Goal: Information Seeking & Learning: Check status

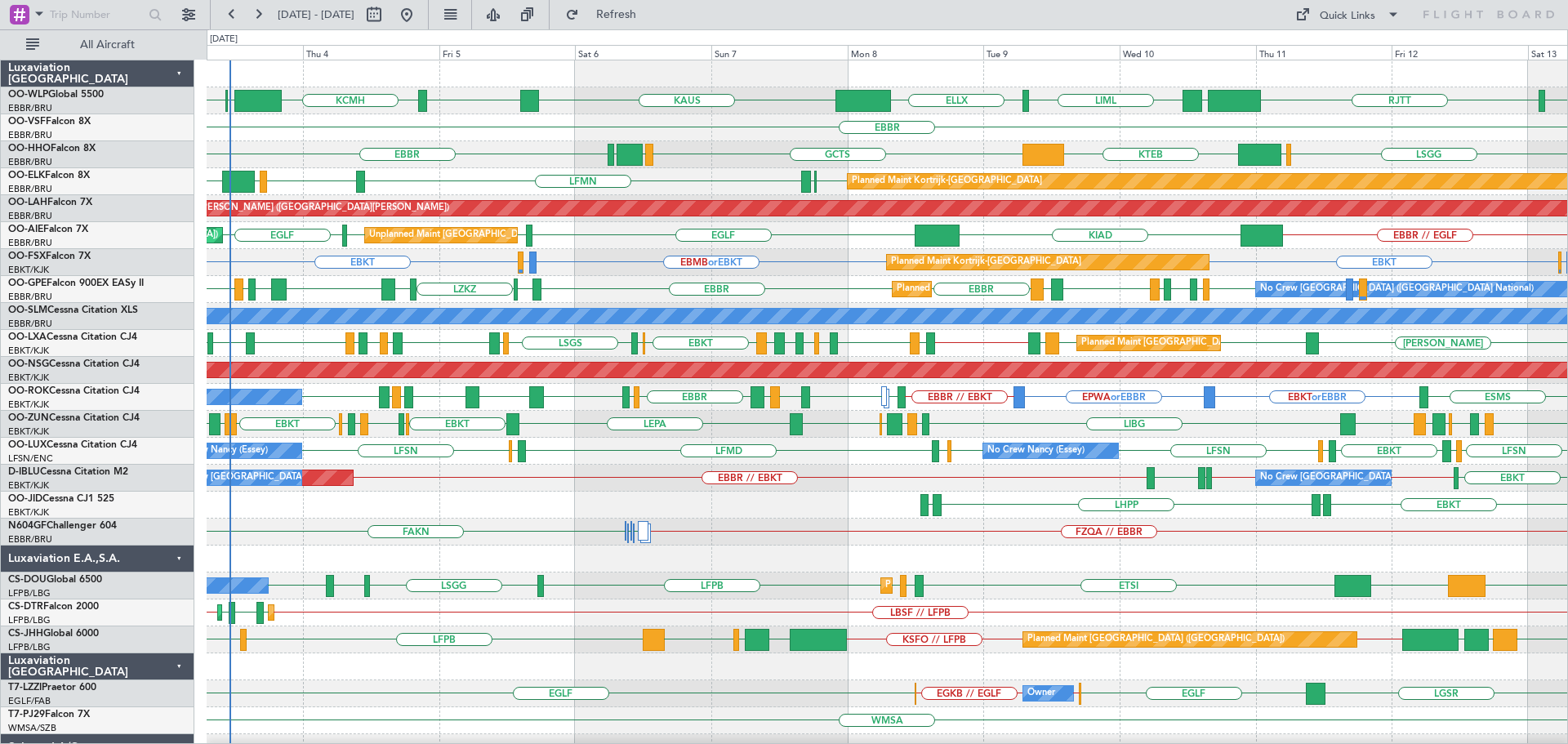
click at [666, 176] on div "LFMN [GEOGRAPHIC_DATA] LIML GOBD EBKT [GEOGRAPHIC_DATA] Planned Maint [GEOGRAPH…" at bounding box center [887, 182] width 1361 height 27
click at [608, 248] on div "EBBR // EGLF KIAD [GEOGRAPHIC_DATA] [GEOGRAPHIC_DATA] [GEOGRAPHIC_DATA] [GEOGRA…" at bounding box center [887, 236] width 1361 height 27
click at [762, 553] on div at bounding box center [887, 559] width 1361 height 27
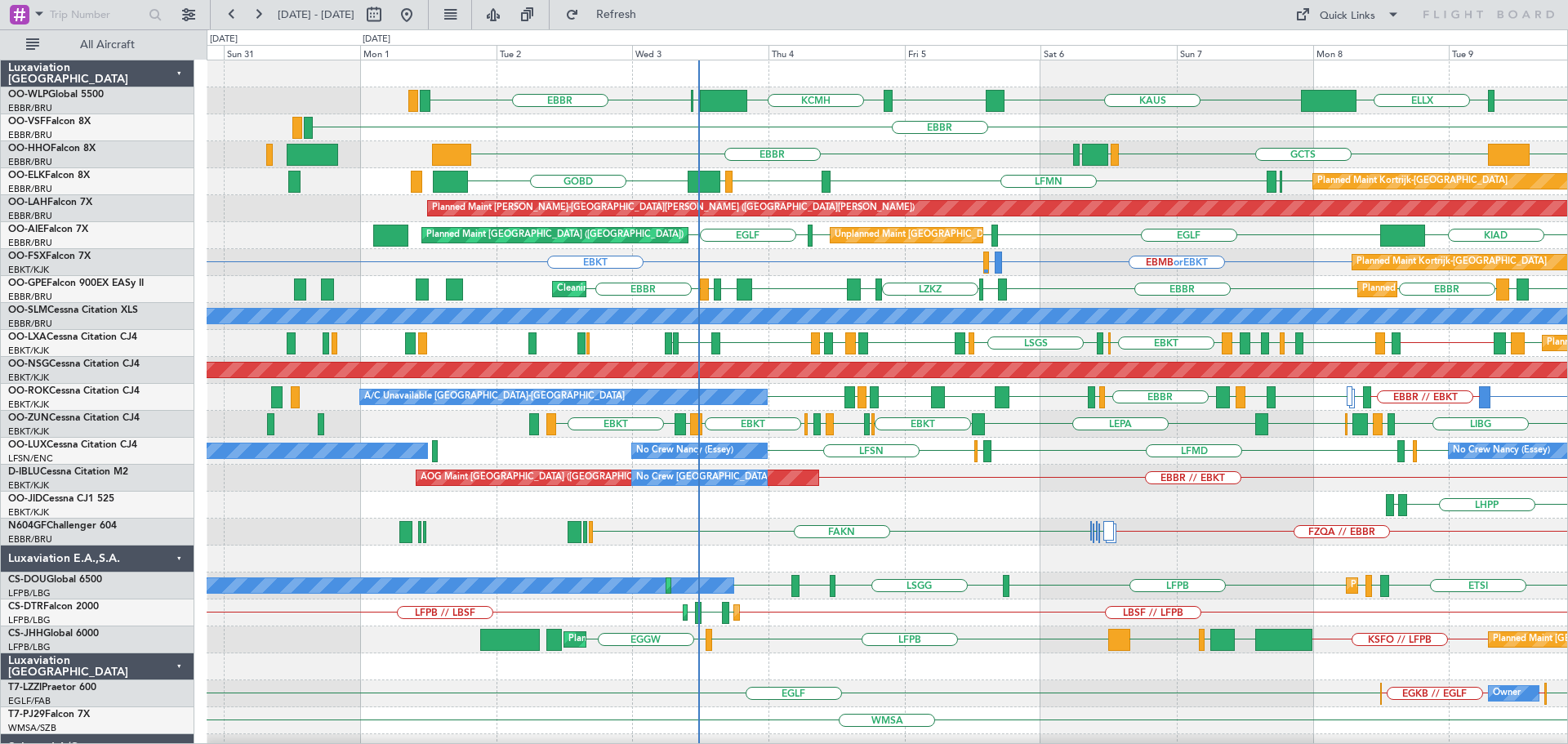
click at [1093, 307] on div "LIML ELLX [PERSON_NAME] KTEB KCMH EBLG [GEOGRAPHIC_DATA] LTCG [GEOGRAPHIC_DATA]…" at bounding box center [887, 545] width 1361 height 970
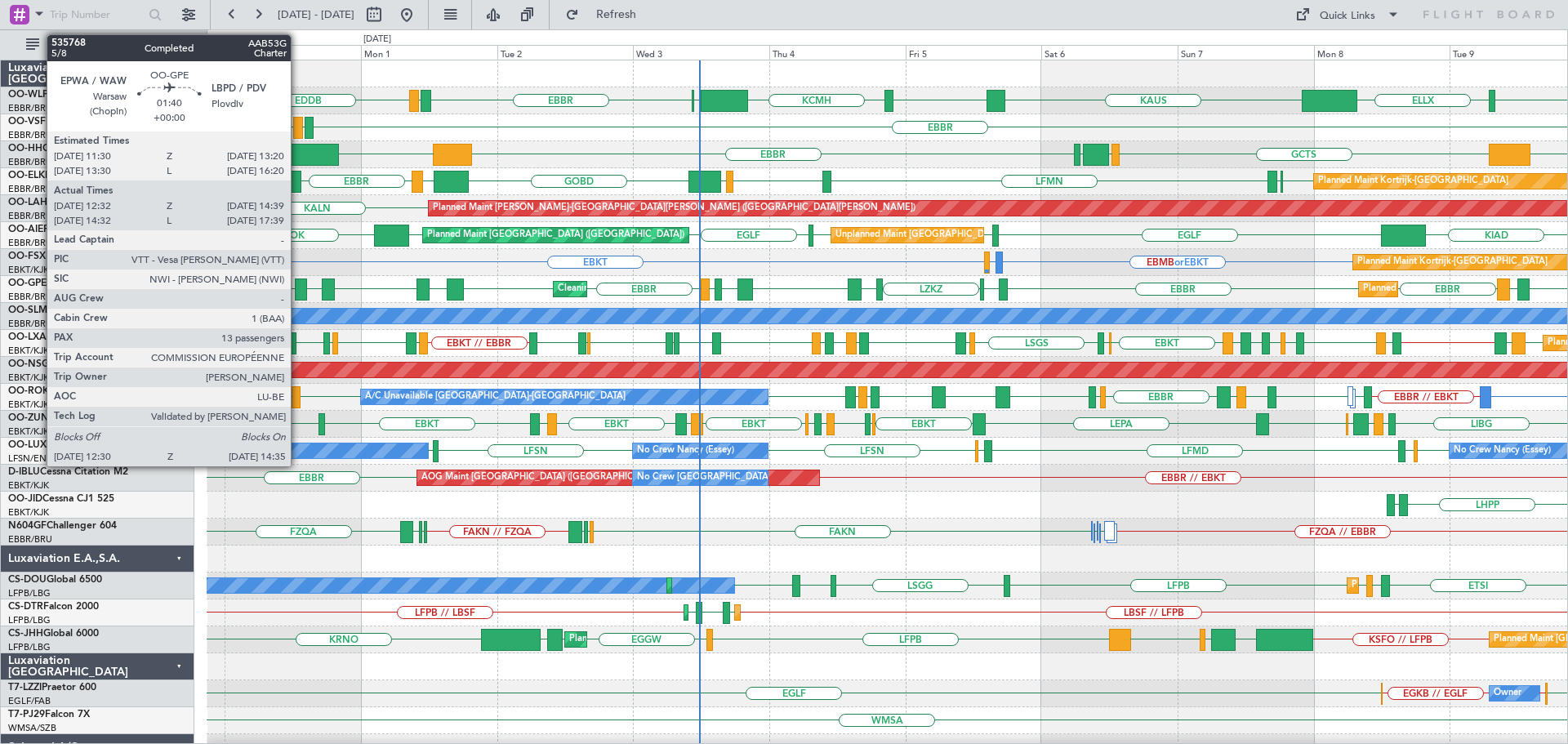
click at [299, 284] on div at bounding box center [301, 289] width 12 height 22
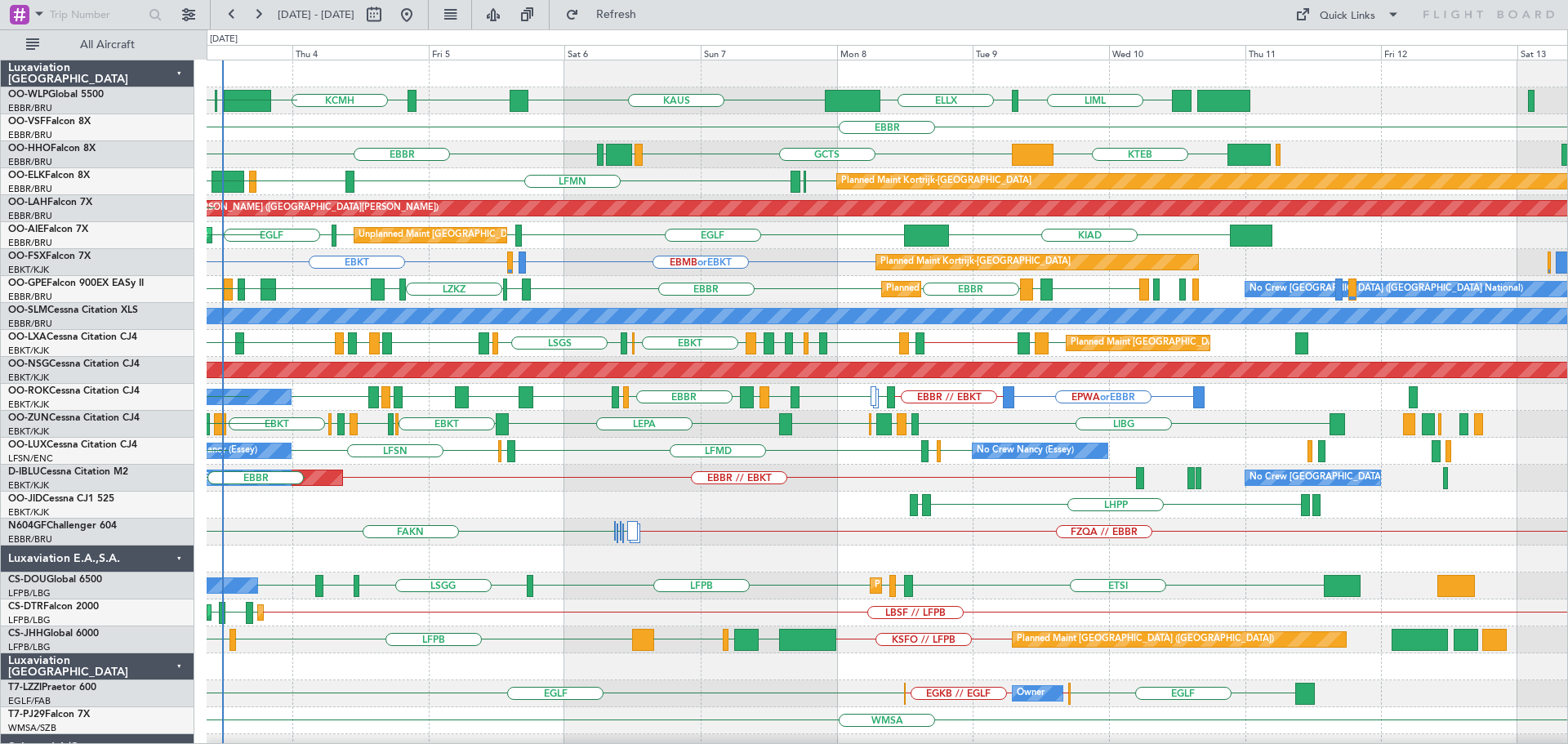
click at [414, 178] on div "LIML ELLX [PERSON_NAME] KTEB KCMH EBLG [GEOGRAPHIC_DATA] LIRZ EDDB [GEOGRAPHIC_…" at bounding box center [887, 545] width 1361 height 970
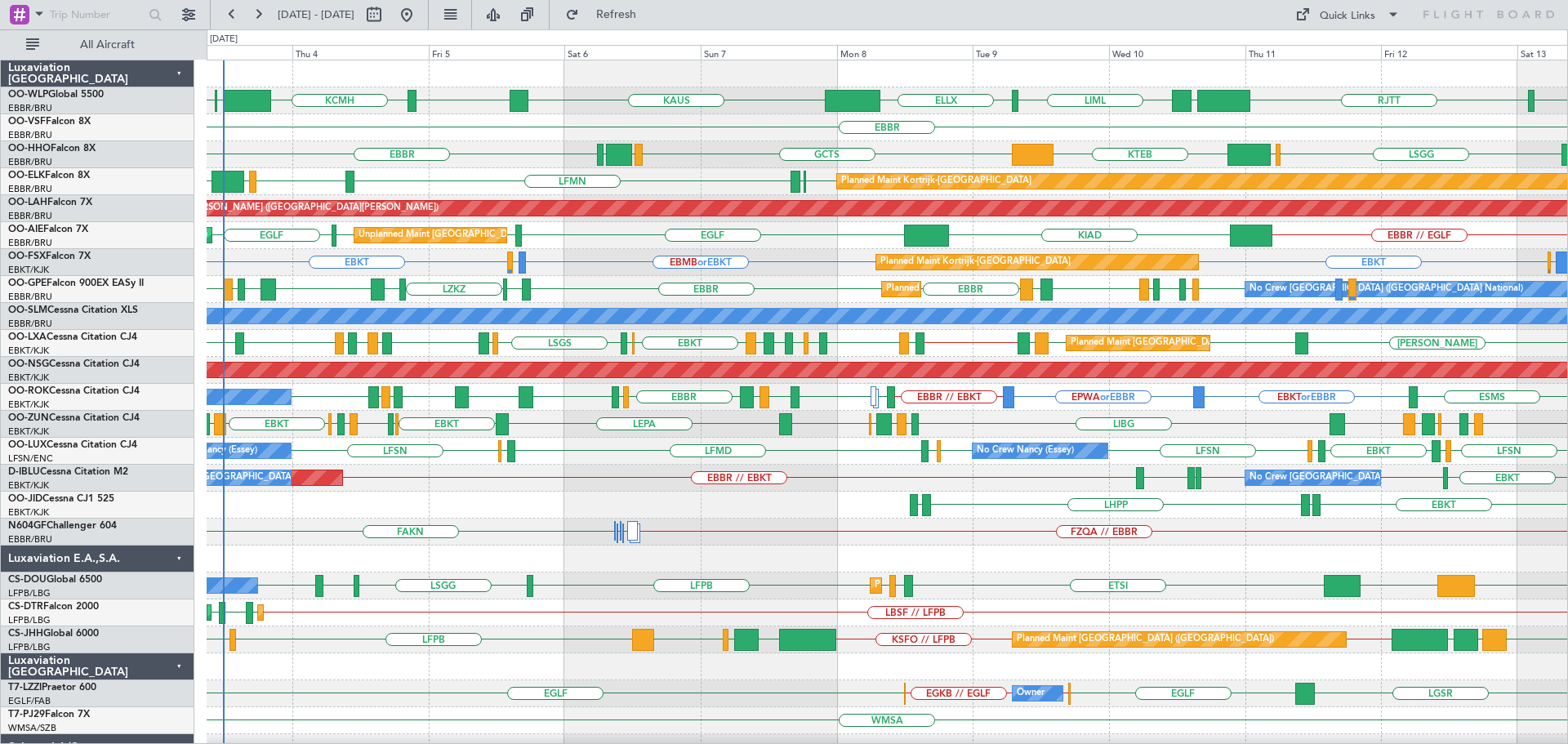
click at [771, 243] on div "EBBR // EGLF KIAD [GEOGRAPHIC_DATA] [GEOGRAPHIC_DATA] [GEOGRAPHIC_DATA] [GEOGRA…" at bounding box center [887, 236] width 1361 height 27
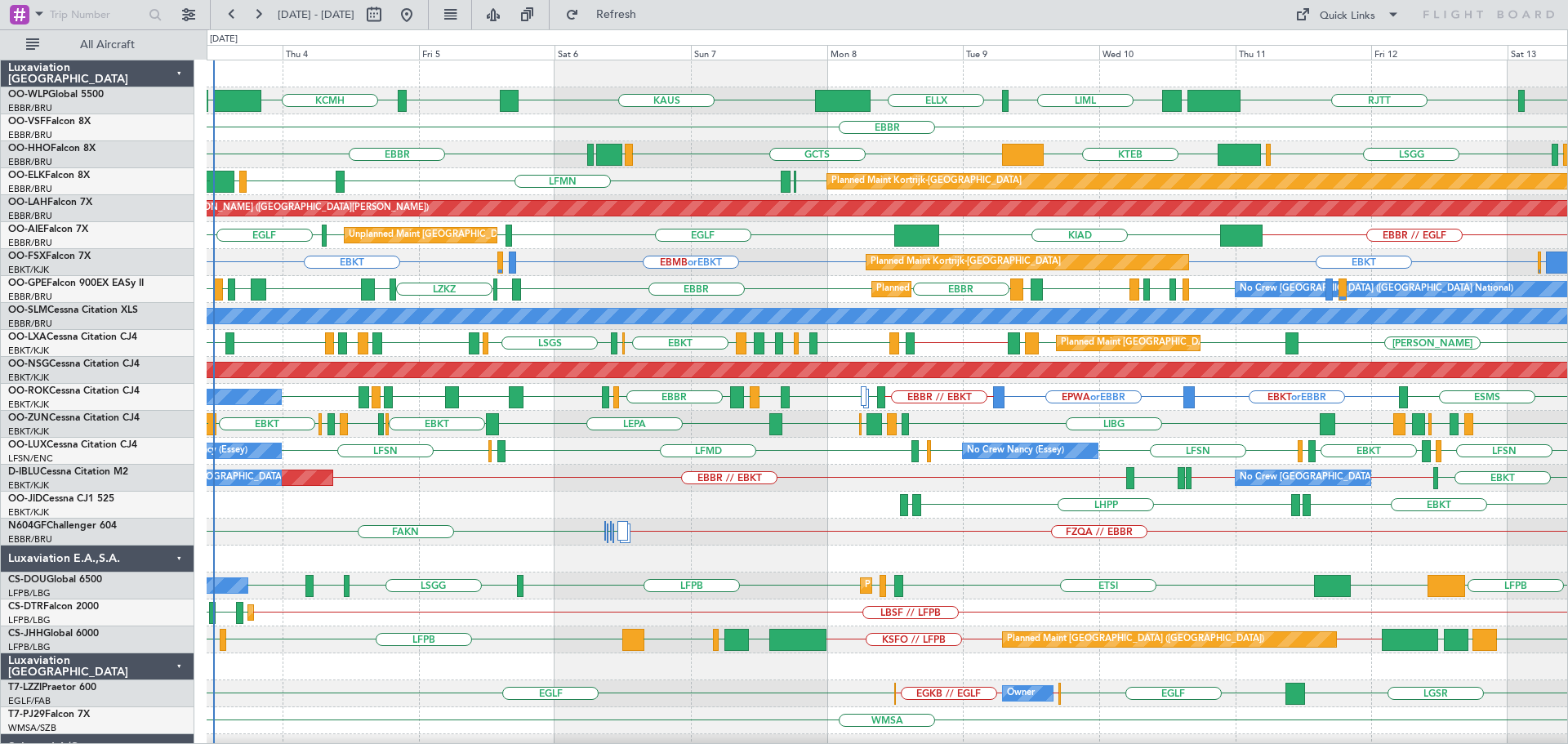
click at [567, 267] on div "EBBR or EBKT EBKT EBKT EBMB or EBKT LSZH or EBKT Planned Maint [GEOGRAPHIC_DATA…" at bounding box center [887, 262] width 1361 height 27
click at [700, 151] on div "LIRS [GEOGRAPHIC_DATA] LIMC KTEB [GEOGRAPHIC_DATA] GCTS GMMH [GEOGRAPHIC_DATA]" at bounding box center [887, 154] width 1361 height 27
click at [786, 503] on div "EBKT EDDN LHPP EDDN" at bounding box center [887, 505] width 1361 height 27
click at [823, 455] on div "LFSN LFMD EBKT [GEOGRAPHIC_DATA] LFSN LFSN LFSN ELLX LFMD ELLX No Crew [PERSON_…" at bounding box center [887, 451] width 1361 height 27
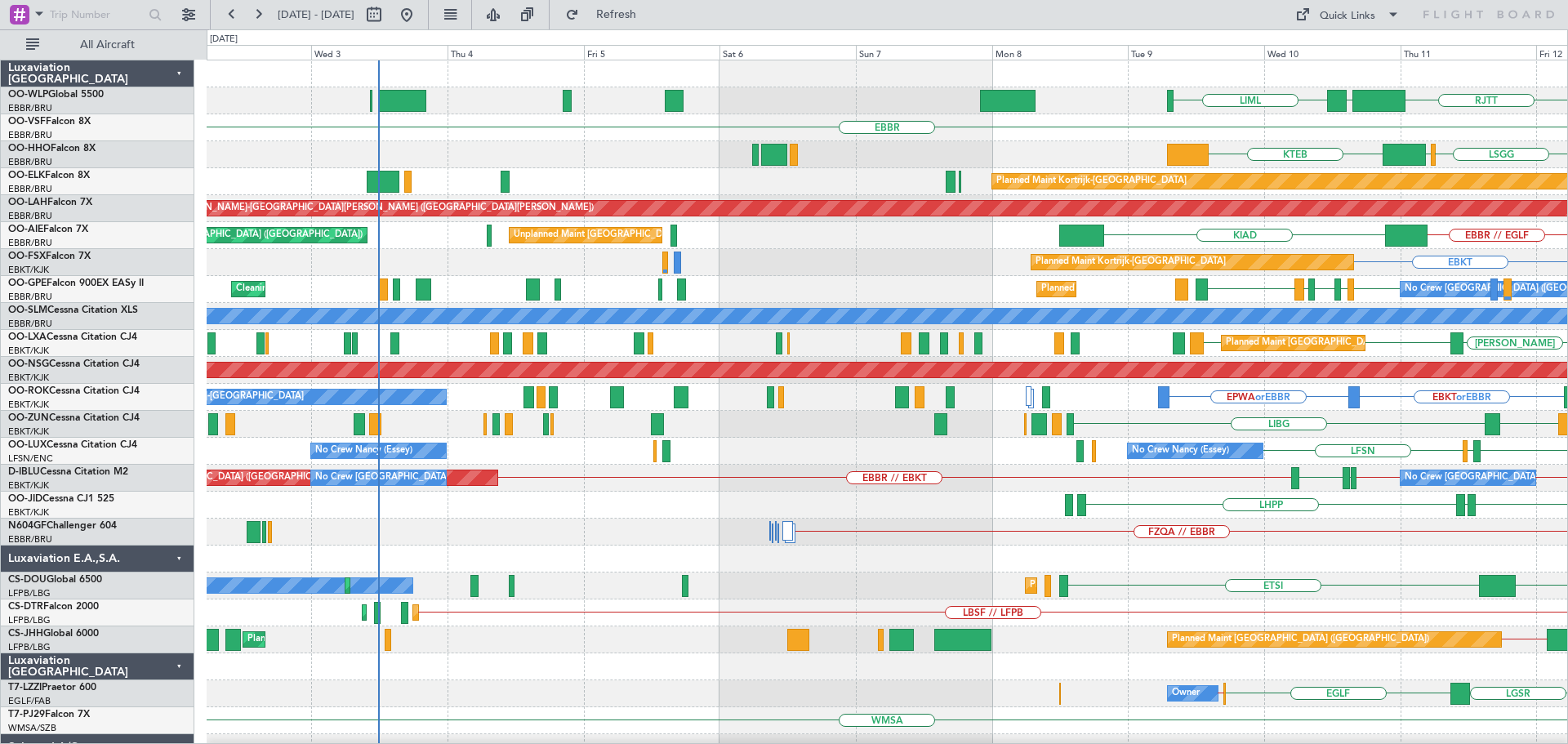
click at [1398, 296] on div "RJTT LTCG LIML [GEOGRAPHIC_DATA] [GEOGRAPHIC_DATA] [GEOGRAPHIC_DATA] [GEOGRAPHI…" at bounding box center [887, 545] width 1361 height 970
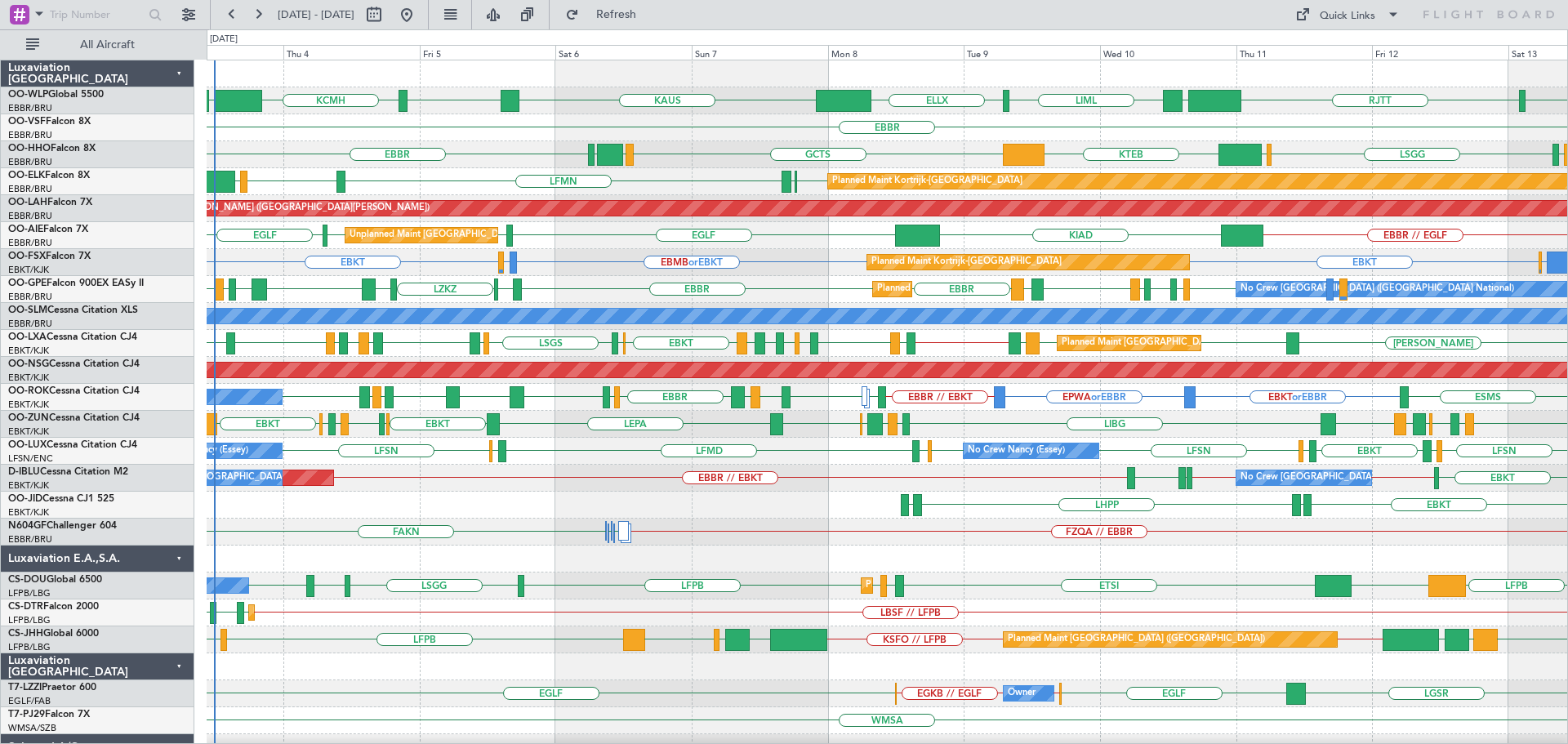
click at [1212, 517] on div "EBKT EDDN LHPP EDDN" at bounding box center [887, 505] width 1361 height 27
click at [694, 147] on div "LIRS [GEOGRAPHIC_DATA] LIMC KTEB [GEOGRAPHIC_DATA] GCTS GMMH [GEOGRAPHIC_DATA]" at bounding box center [887, 154] width 1361 height 27
click at [461, 153] on div "LIRS [GEOGRAPHIC_DATA] LIMC KTEB [GEOGRAPHIC_DATA] GCTS GMMH [GEOGRAPHIC_DATA]" at bounding box center [887, 154] width 1361 height 27
click at [592, 267] on div "Planned Maint Kortrijk-[GEOGRAPHIC_DATA] EBBR or EBKT EBKT EBKT EBMB or EBKT LS…" at bounding box center [887, 262] width 1361 height 27
click at [1319, 327] on div "RJGG [GEOGRAPHIC_DATA] LTCG LIML KTEB KCMH EBLG ELLX [PERSON_NAME] [GEOGRAPHIC_…" at bounding box center [887, 545] width 1361 height 970
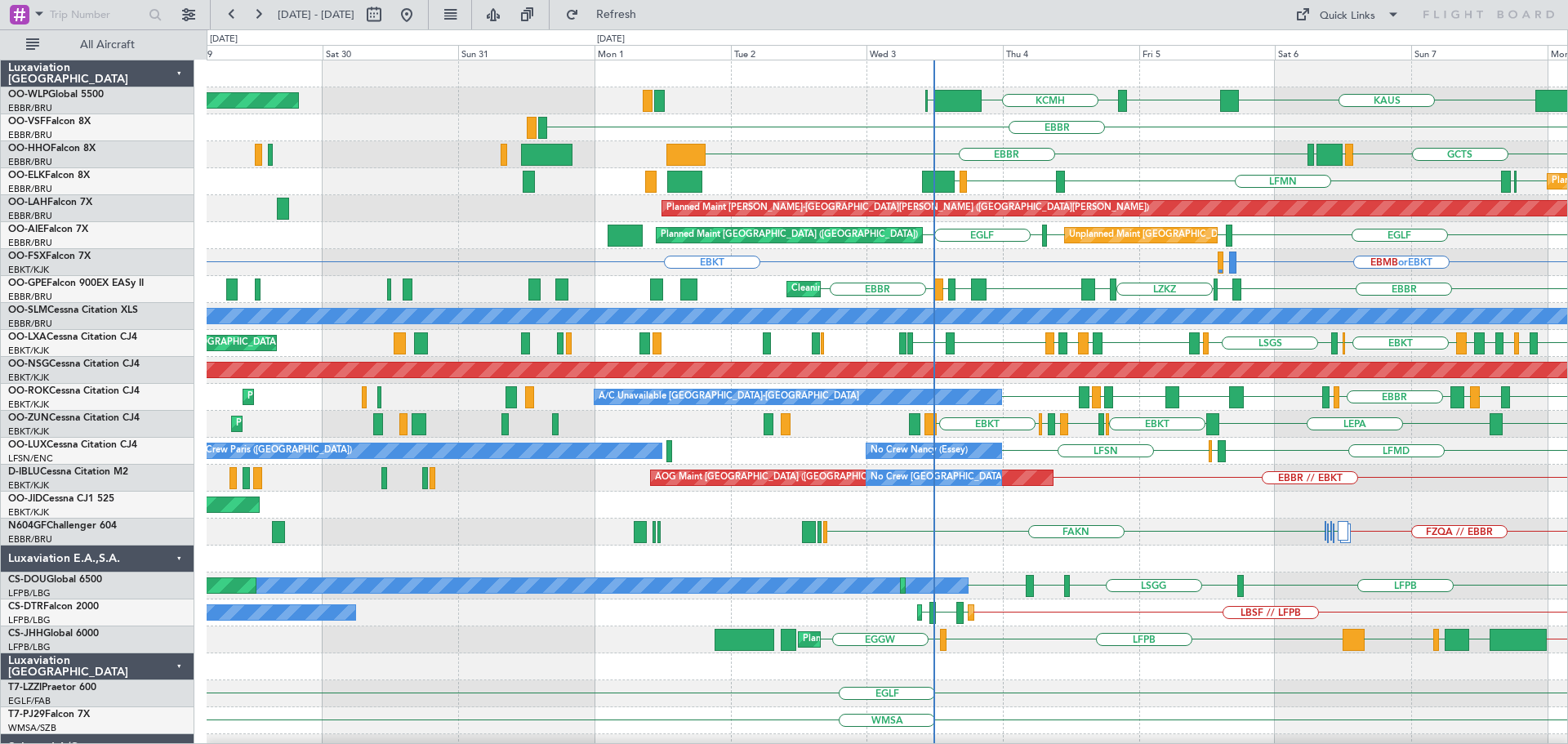
click at [1151, 390] on div "KTEB KCMH EBLG [PERSON_NAME] Planned Maint [GEOGRAPHIC_DATA] ([GEOGRAPHIC_DATA]…" at bounding box center [887, 545] width 1361 height 970
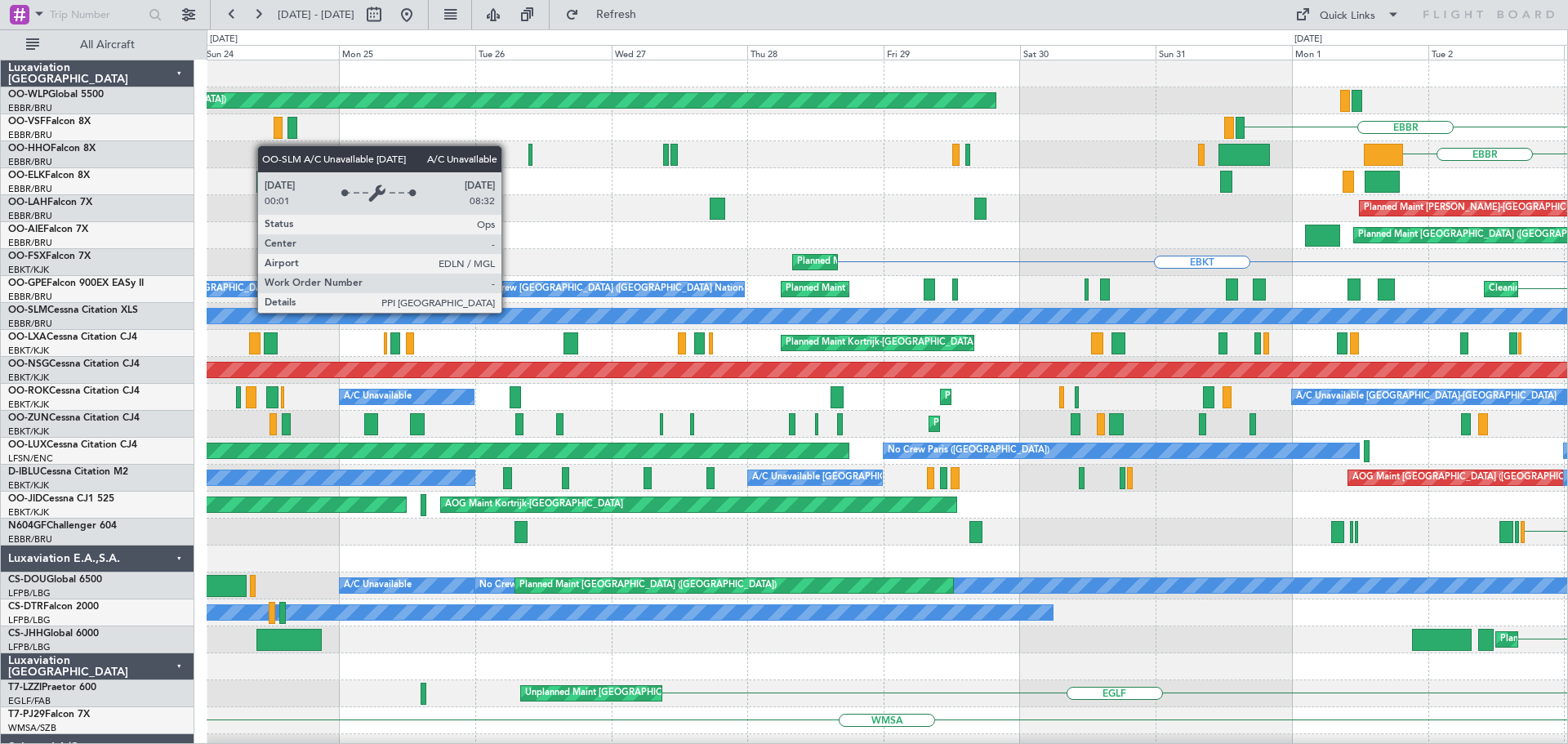
click at [1137, 477] on div "Planned Maint [GEOGRAPHIC_DATA] ([GEOGRAPHIC_DATA]) EBLG KCMH KTEB [GEOGRAPHIC_…" at bounding box center [887, 545] width 1361 height 970
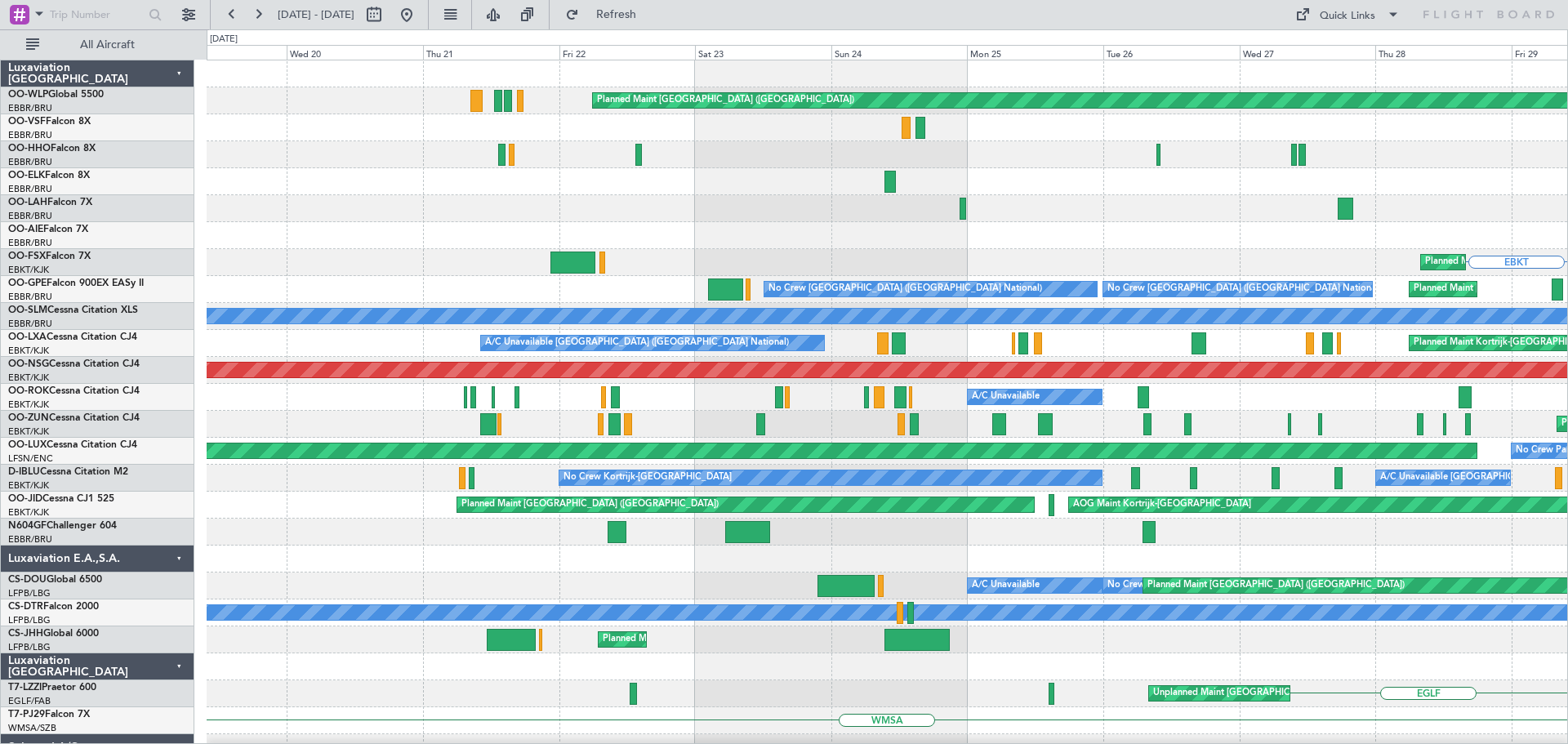
click at [951, 455] on div "Planned Maint [GEOGRAPHIC_DATA] ([GEOGRAPHIC_DATA]) [GEOGRAPHIC_DATA] EBKT Plan…" at bounding box center [887, 545] width 1361 height 970
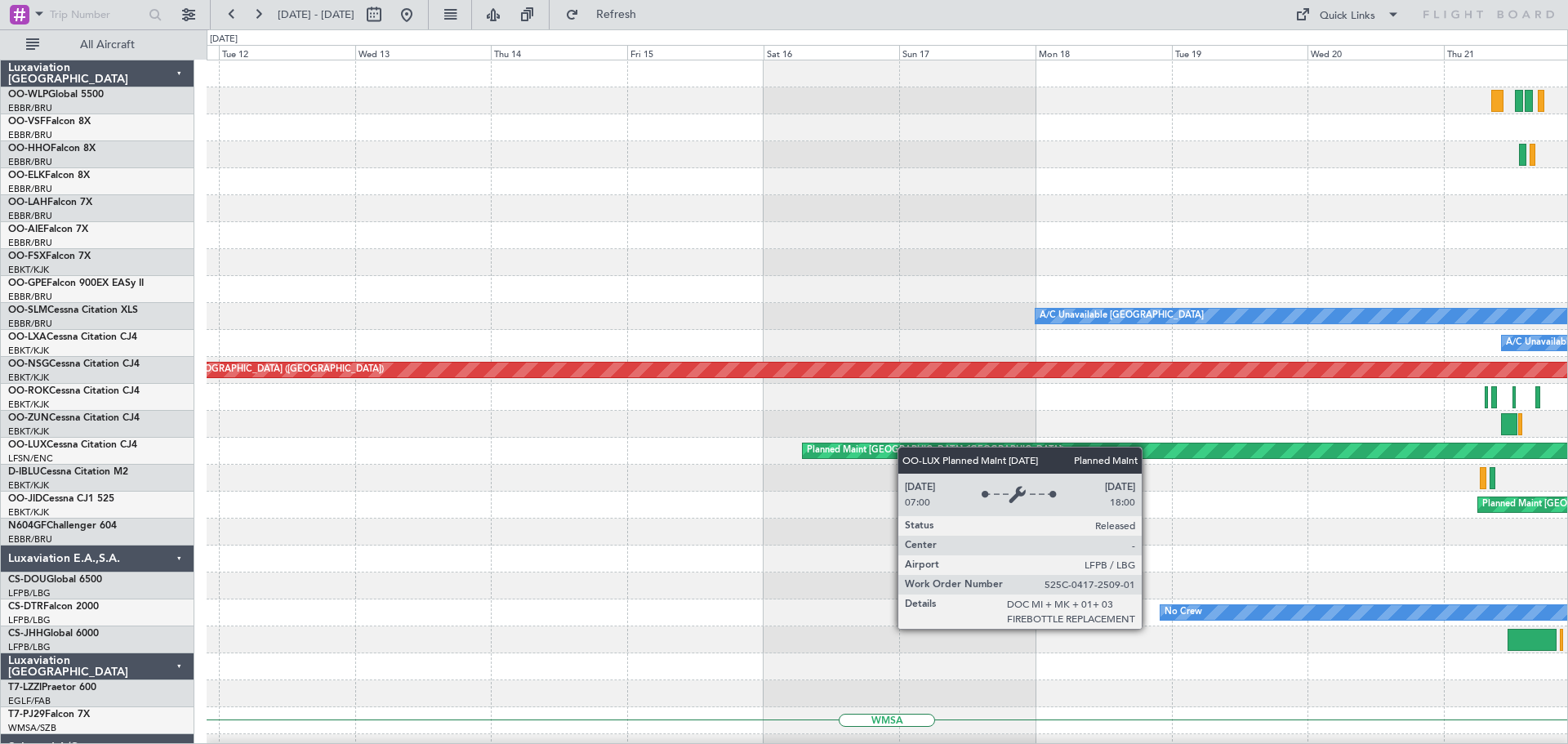
click at [967, 459] on div "Planned Maint [GEOGRAPHIC_DATA] ([GEOGRAPHIC_DATA]) No Crew [GEOGRAPHIC_DATA] (…" at bounding box center [887, 545] width 1361 height 970
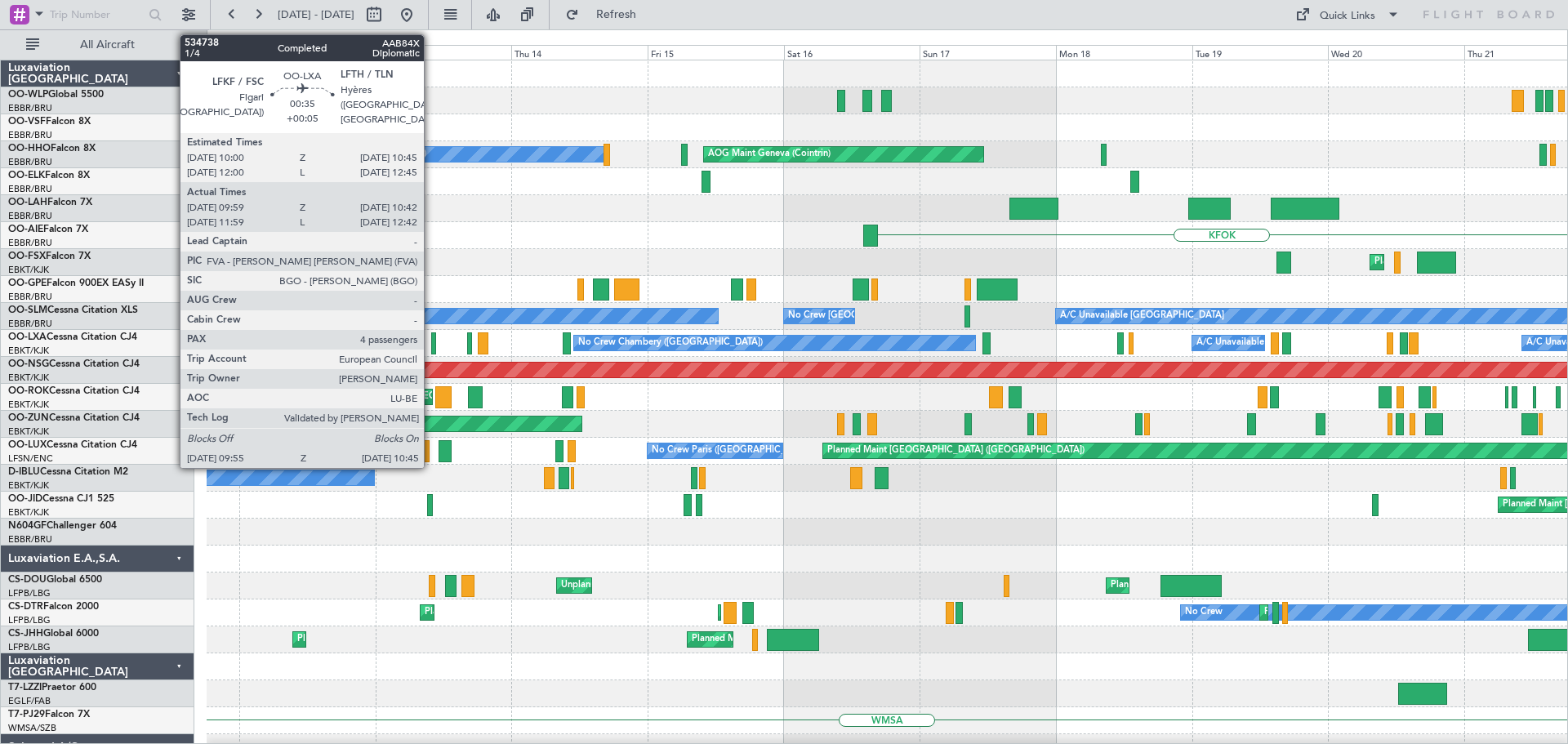
click at [431, 337] on div at bounding box center [434, 343] width 5 height 22
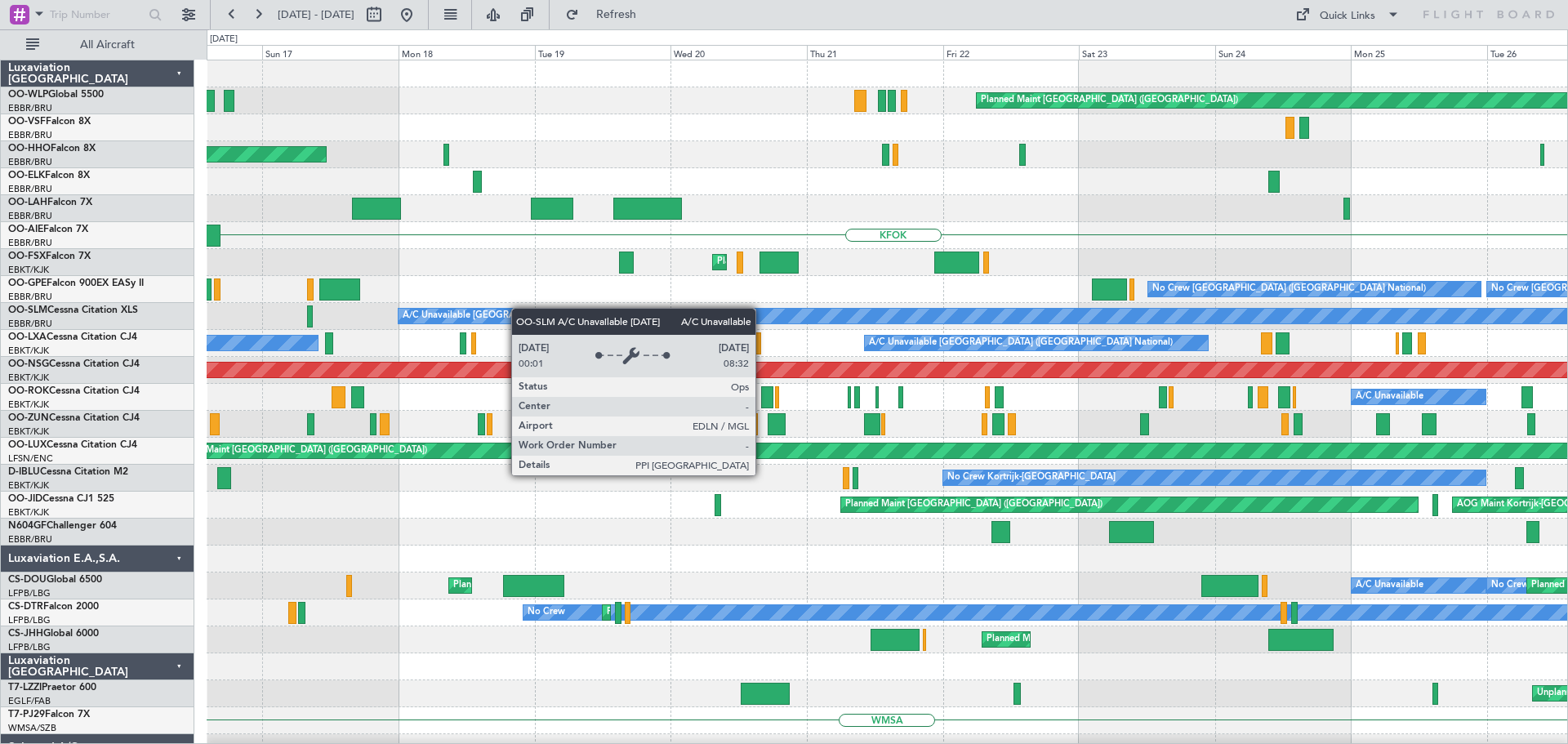
click at [494, 314] on div "Planned Maint [GEOGRAPHIC_DATA] ([GEOGRAPHIC_DATA]) AOG Maint Geneva ([GEOGRAPH…" at bounding box center [887, 572] width 1361 height 1024
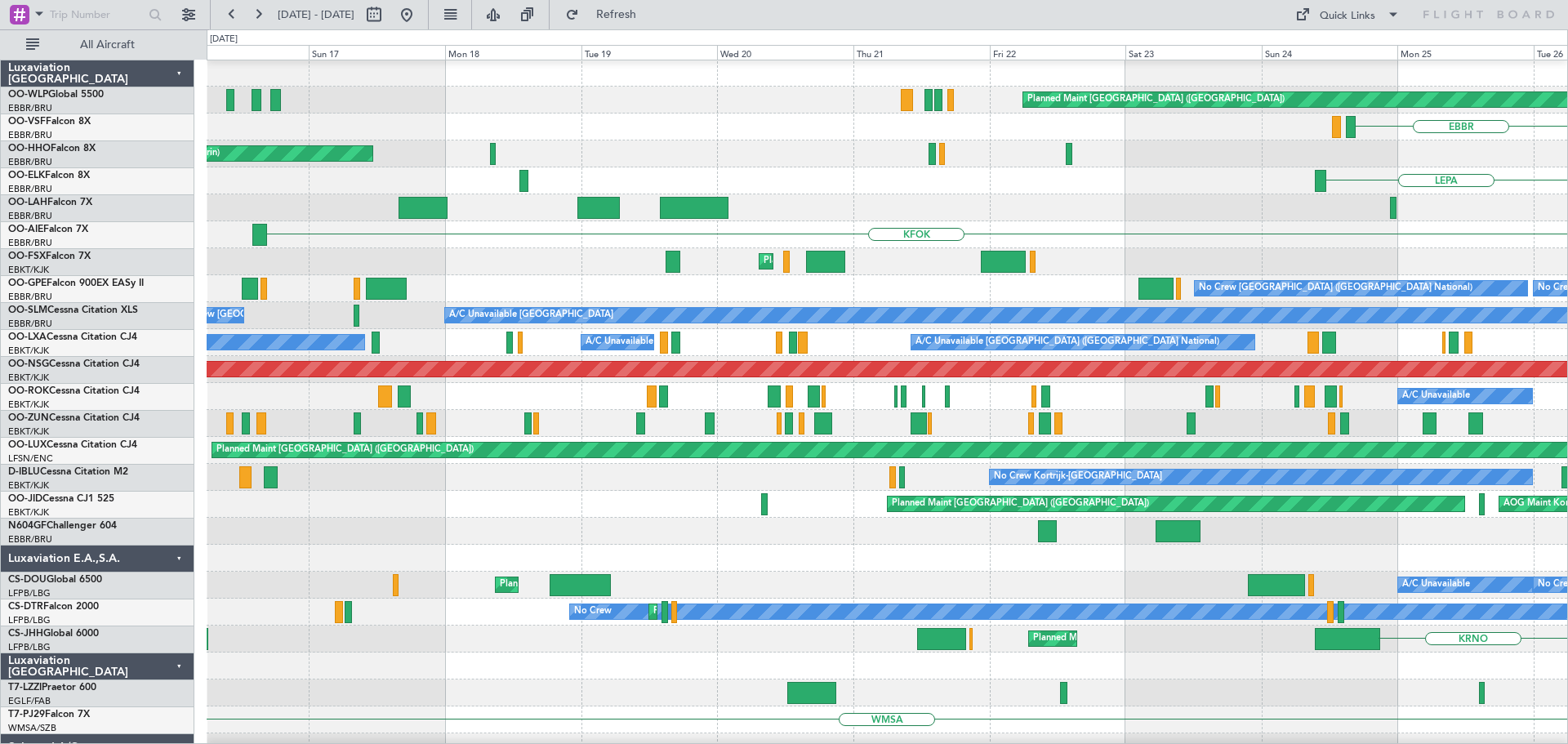
scroll to position [1, 0]
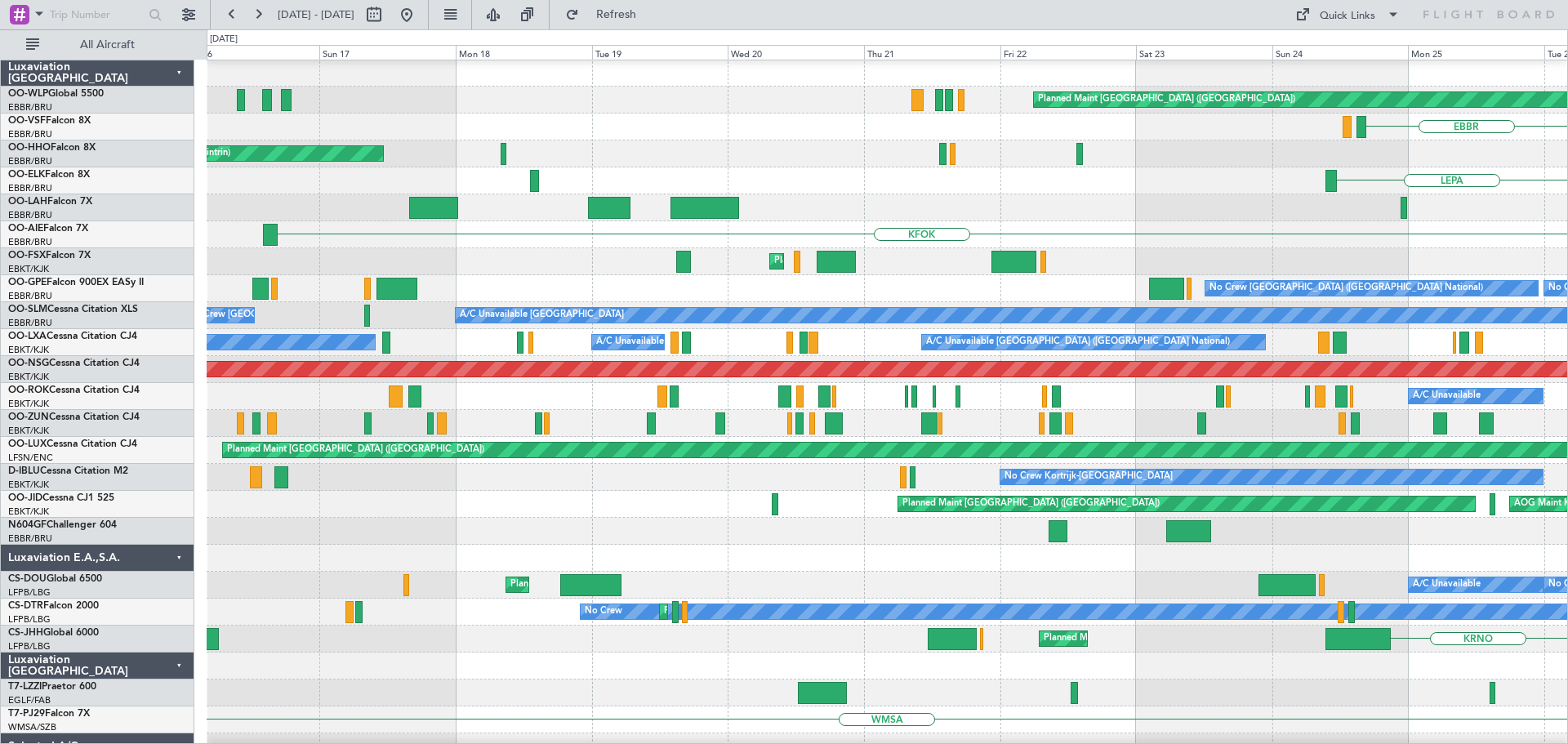
click at [433, 151] on div "AOG Maint Geneva (Cointrin) A/C Unavailable Geneva (Cointrin)" at bounding box center [887, 154] width 1361 height 27
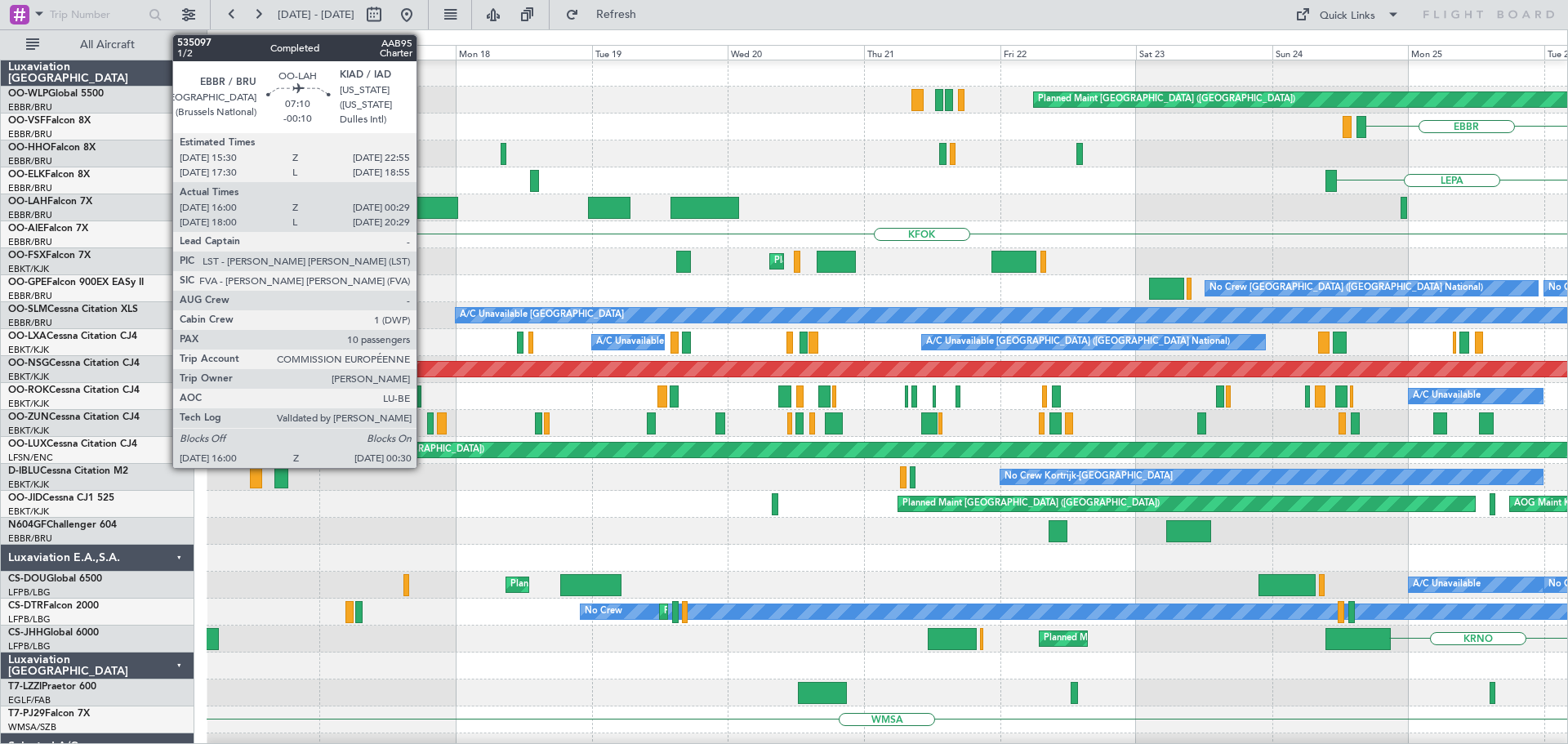
click at [423, 204] on div at bounding box center [433, 207] width 49 height 22
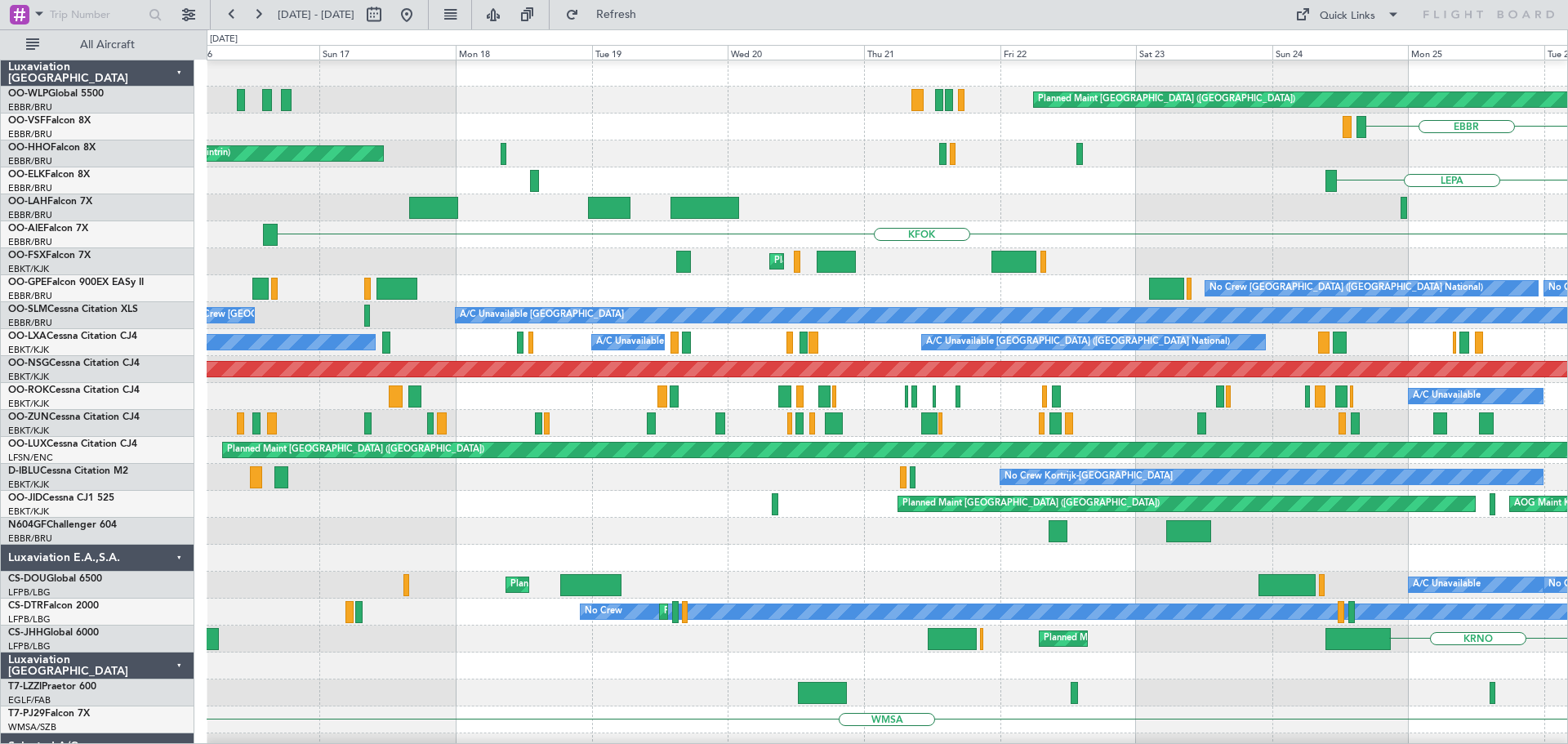
click at [875, 145] on div "AOG Maint Geneva (Cointrin) A/C Unavailable Geneva (Cointrin)" at bounding box center [887, 154] width 1361 height 27
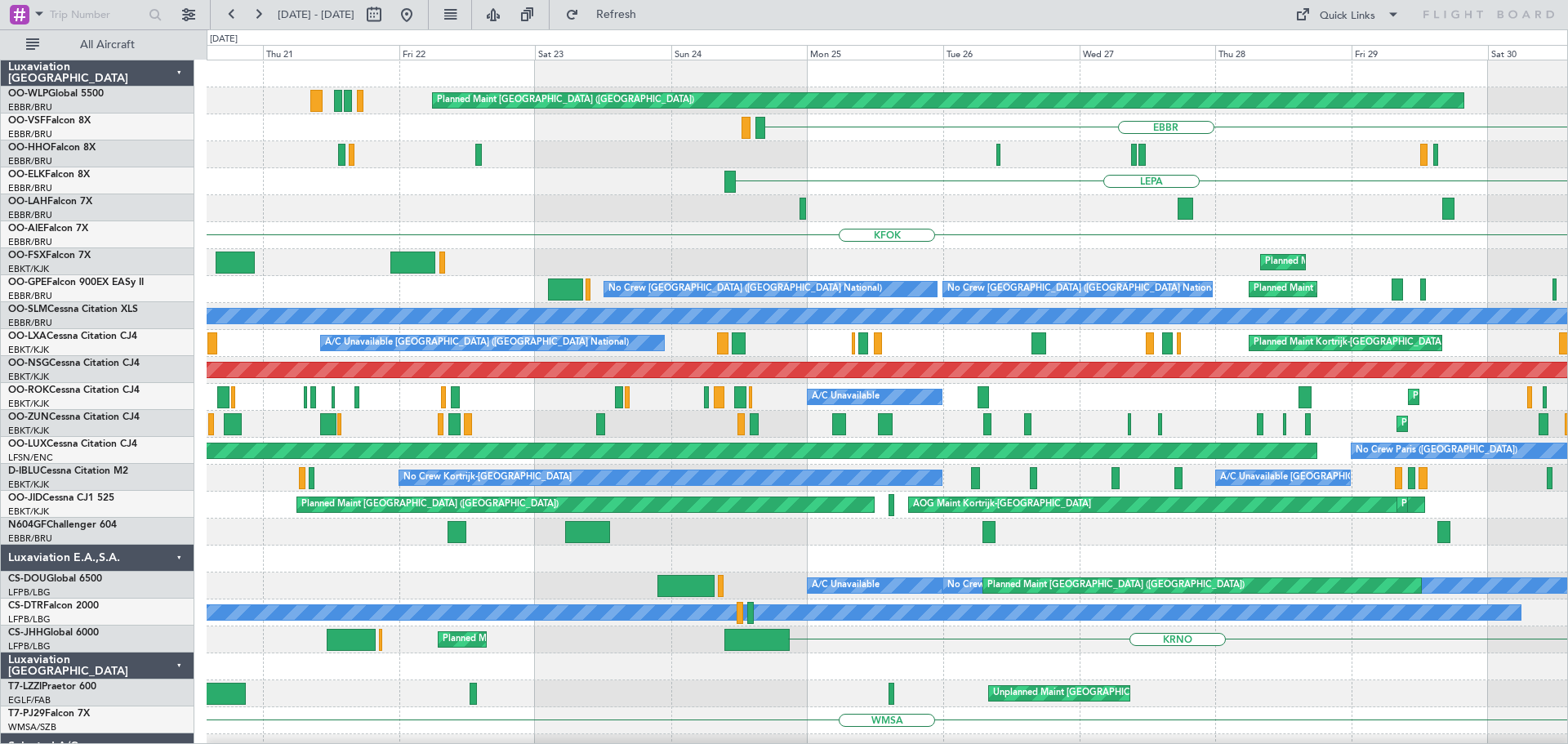
click at [567, 212] on div "Planned Maint [GEOGRAPHIC_DATA] ([GEOGRAPHIC_DATA]) [GEOGRAPHIC_DATA] LEPA Plan…" at bounding box center [887, 531] width 1361 height 943
click at [588, 230] on div "Planned Maint [GEOGRAPHIC_DATA] ([GEOGRAPHIC_DATA]) [GEOGRAPHIC_DATA] LEPA Plan…" at bounding box center [887, 531] width 1361 height 943
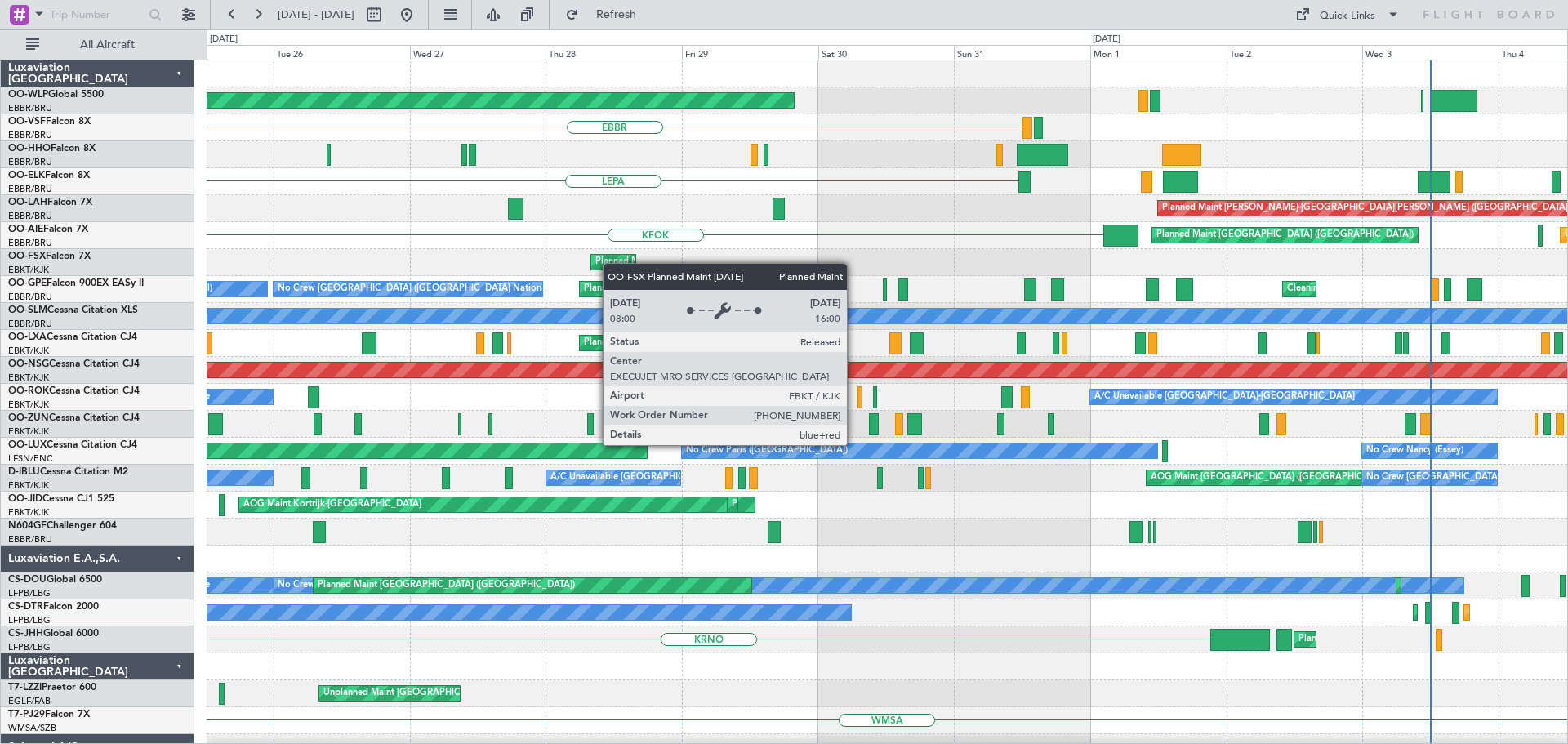
click at [609, 263] on div "Planned Maint [GEOGRAPHIC_DATA] ([GEOGRAPHIC_DATA]) [GEOGRAPHIC_DATA] LEPA Plan…" at bounding box center [887, 531] width 1361 height 943
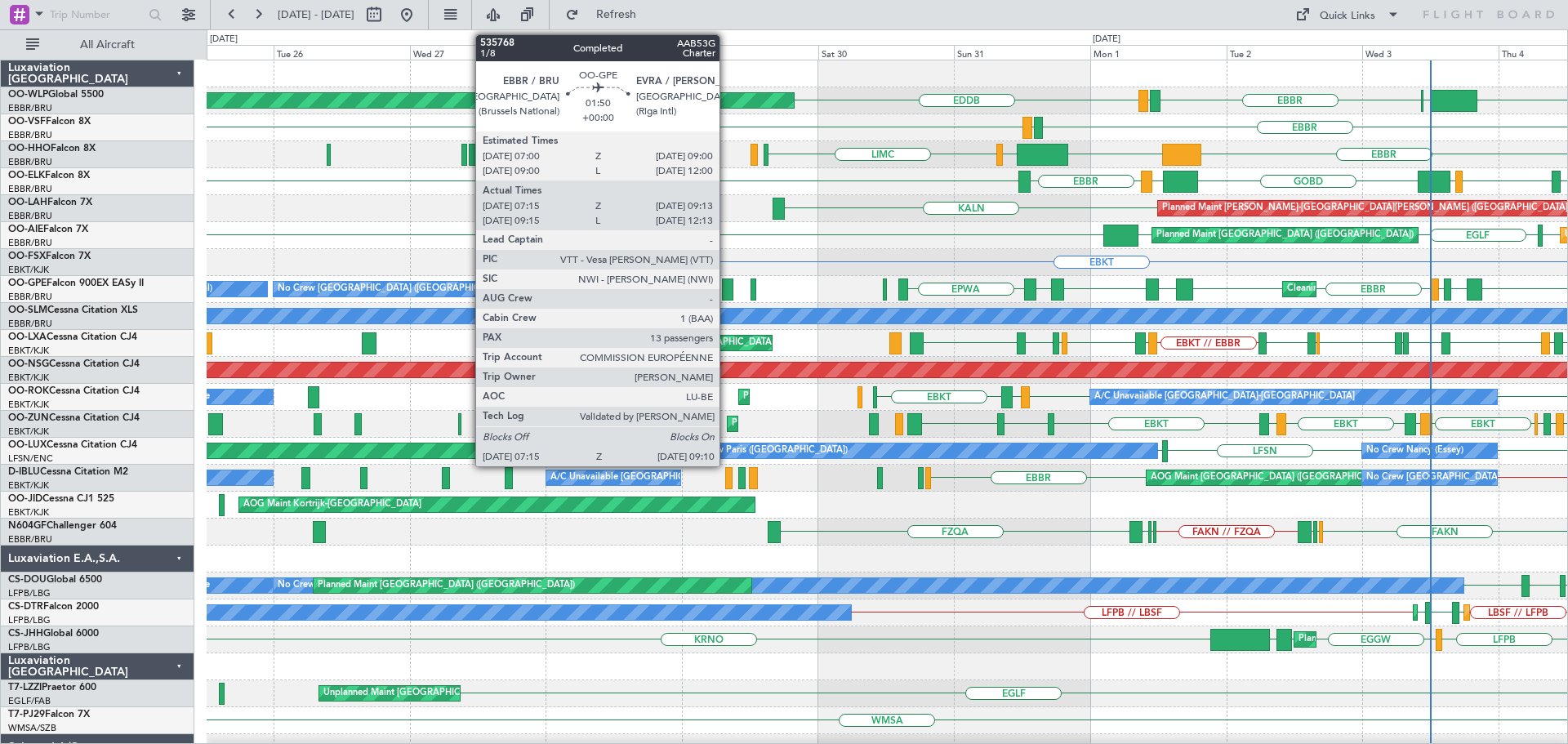
click at [727, 283] on div at bounding box center [727, 289] width 12 height 22
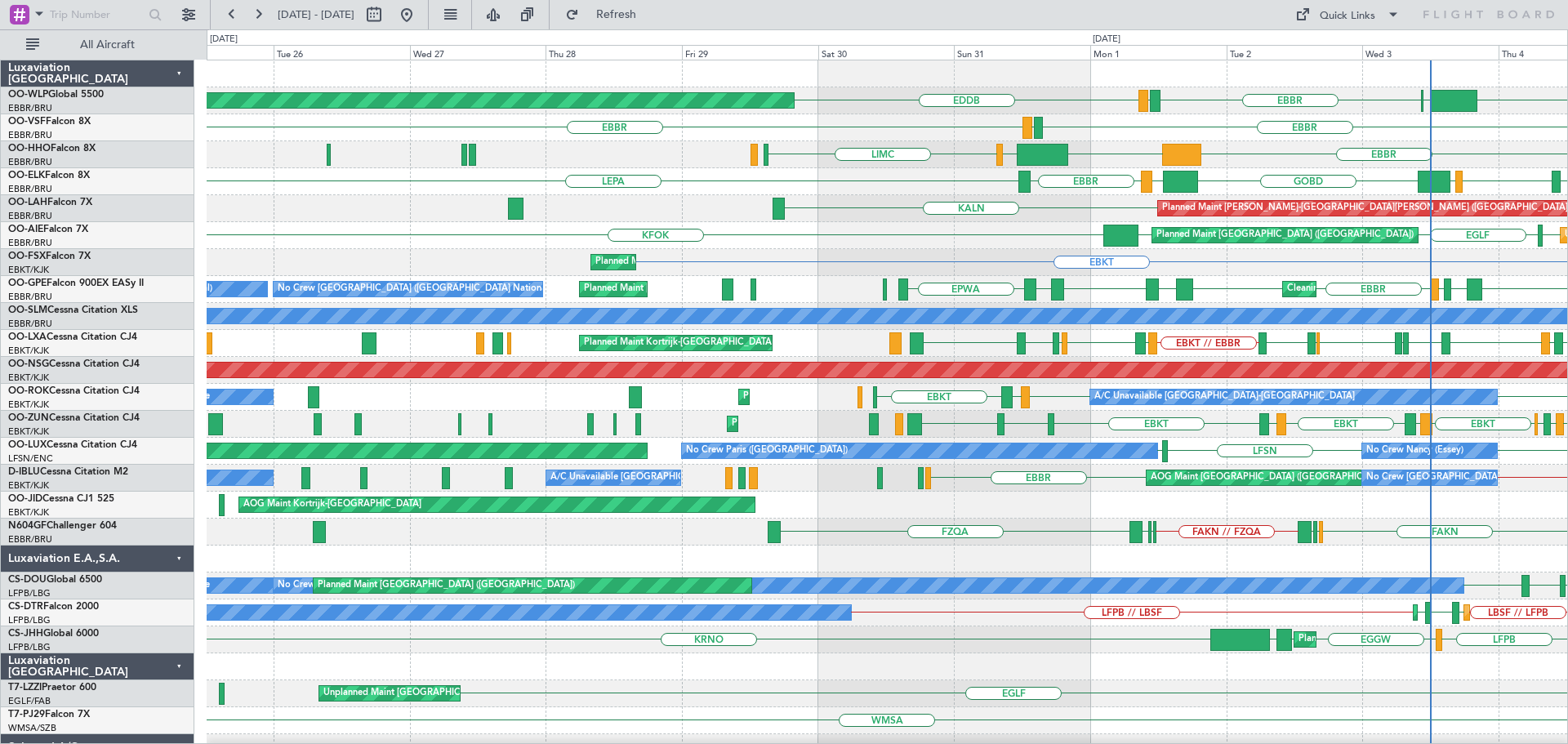
click at [842, 224] on div "EBBR [GEOGRAPHIC_DATA] [GEOGRAPHIC_DATA] KFOK Unplanned Maint [GEOGRAPHIC_DATA]…" at bounding box center [887, 236] width 1361 height 27
click at [420, 13] on button at bounding box center [407, 15] width 27 height 27
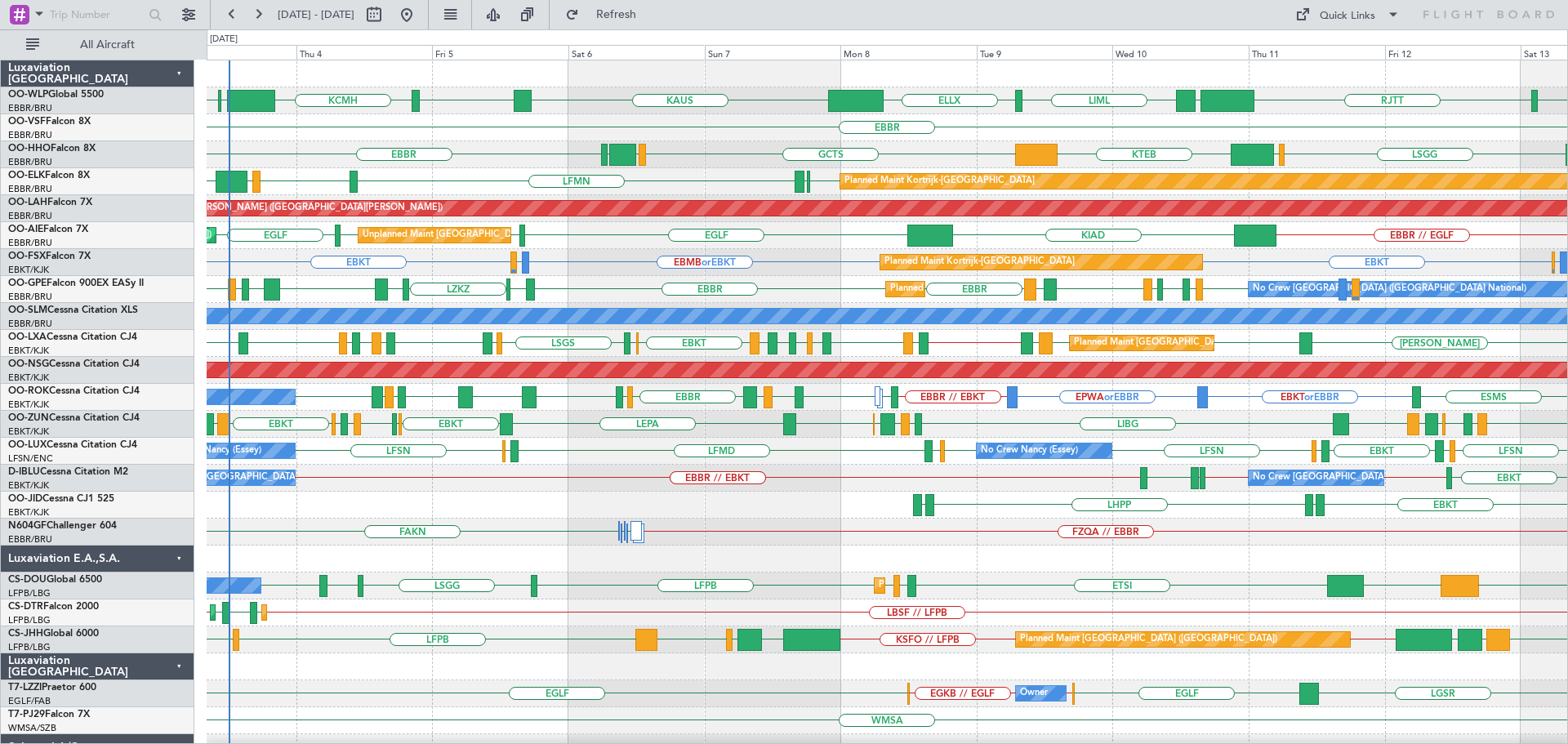
click at [727, 153] on div "KTEB GCTS GMMH [GEOGRAPHIC_DATA] [GEOGRAPHIC_DATA] [GEOGRAPHIC_DATA] LIMC" at bounding box center [887, 154] width 1361 height 27
click at [711, 151] on div "KTEB GCTS GMMH [GEOGRAPHIC_DATA] [GEOGRAPHIC_DATA] [GEOGRAPHIC_DATA] LIMC" at bounding box center [887, 154] width 1361 height 27
click at [428, 103] on div "LIML ELLX [PERSON_NAME] KTEB [GEOGRAPHIC_DATA] [GEOGRAPHIC_DATA] LTCG KCMH EBLG…" at bounding box center [887, 101] width 1361 height 27
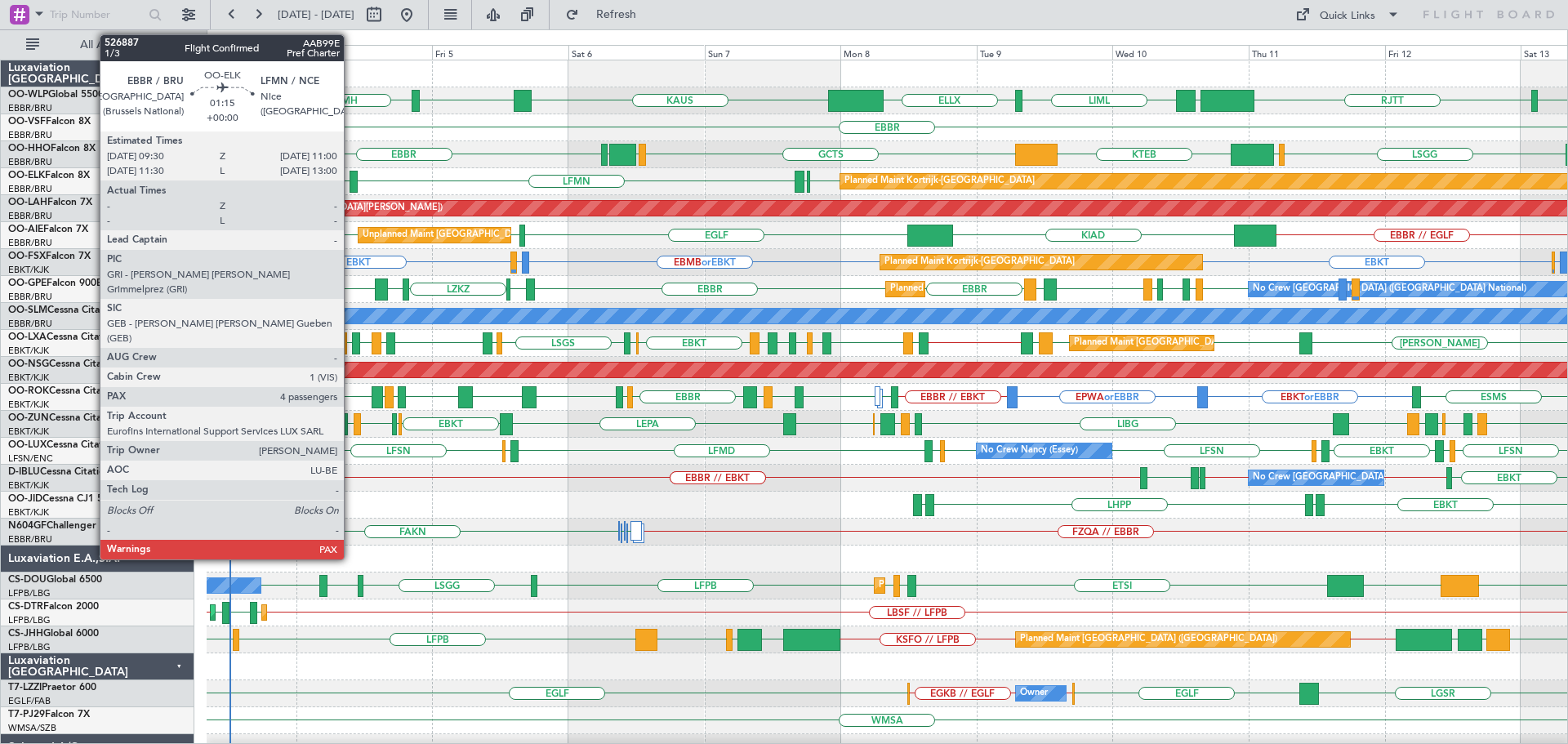
click at [351, 176] on div at bounding box center [354, 182] width 9 height 22
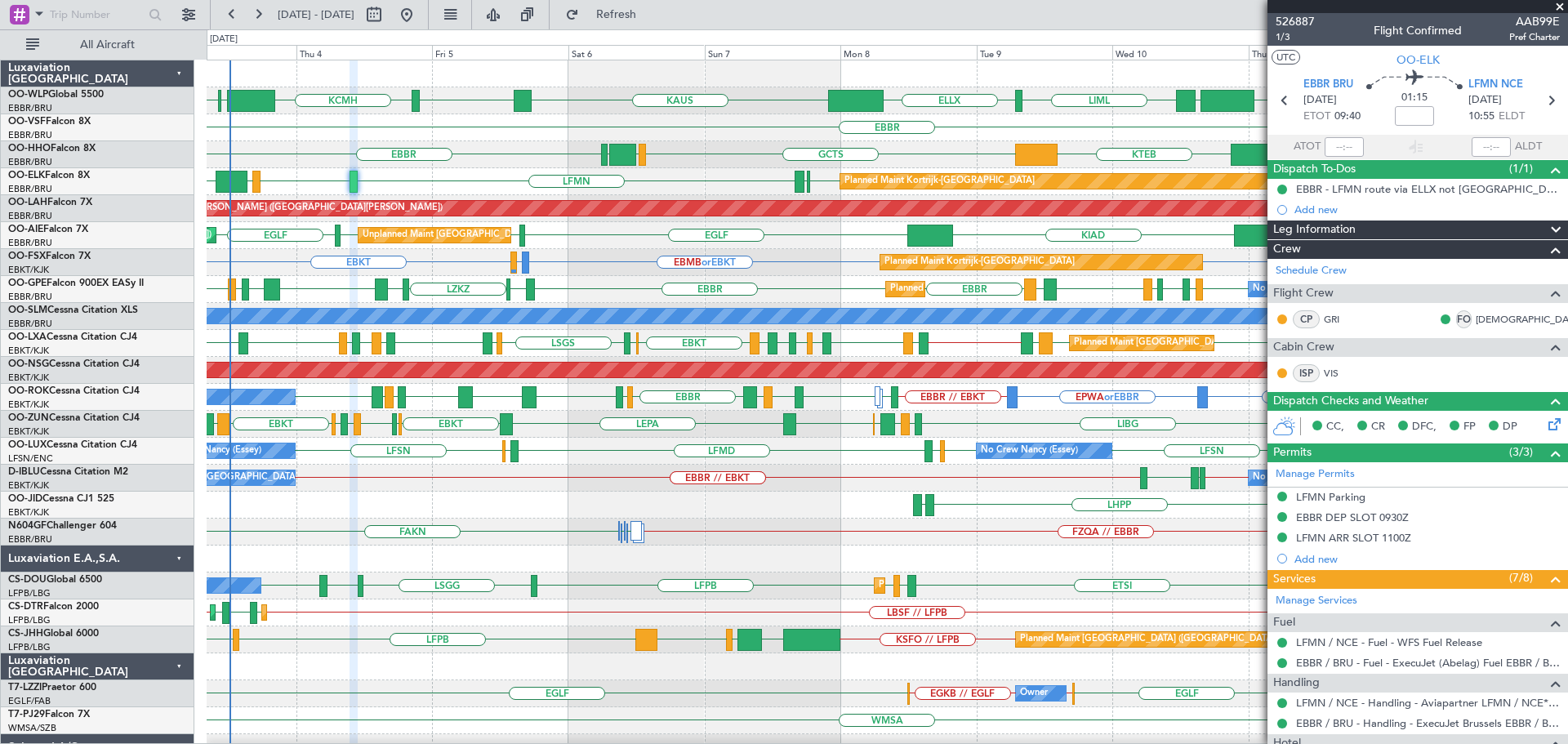
click at [1561, 5] on span at bounding box center [1560, 7] width 16 height 15
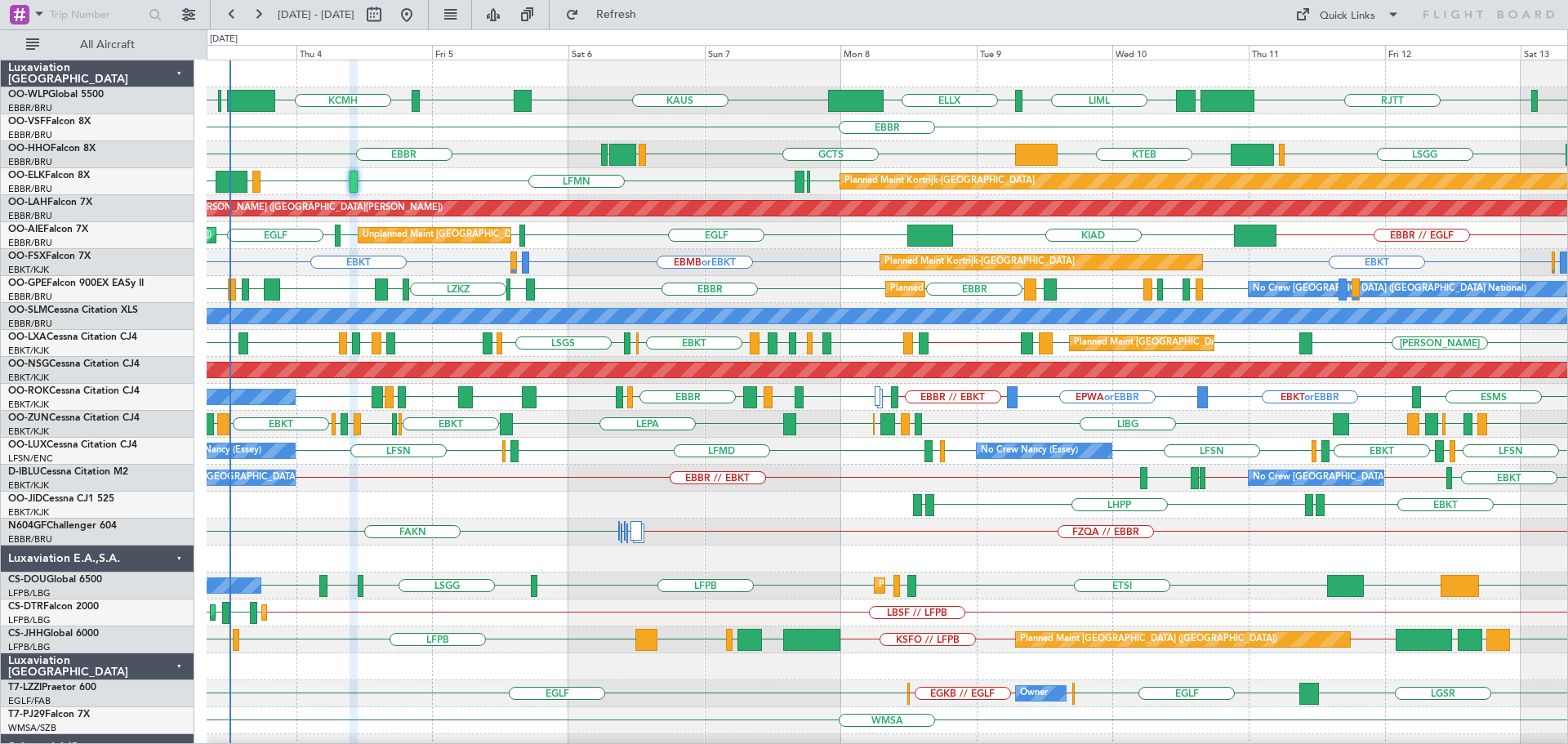
type input "0"
click at [518, 485] on div "EBKT EBBR // LFPB LFPB // EBBR EBKT [GEOGRAPHIC_DATA] EBBR // EBKT EBBR // EBKT…" at bounding box center [887, 478] width 1361 height 27
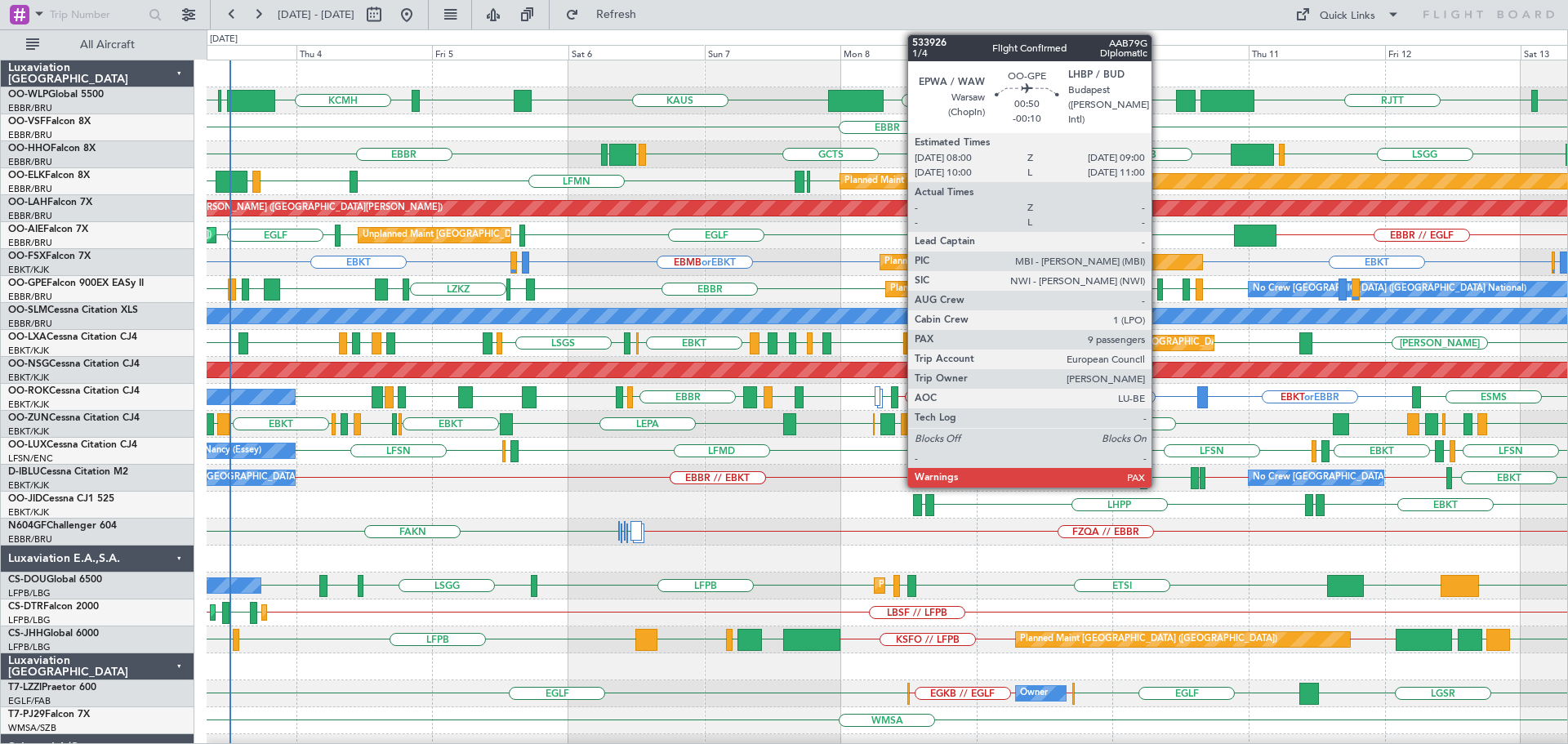
click at [1159, 286] on div at bounding box center [1160, 289] width 5 height 22
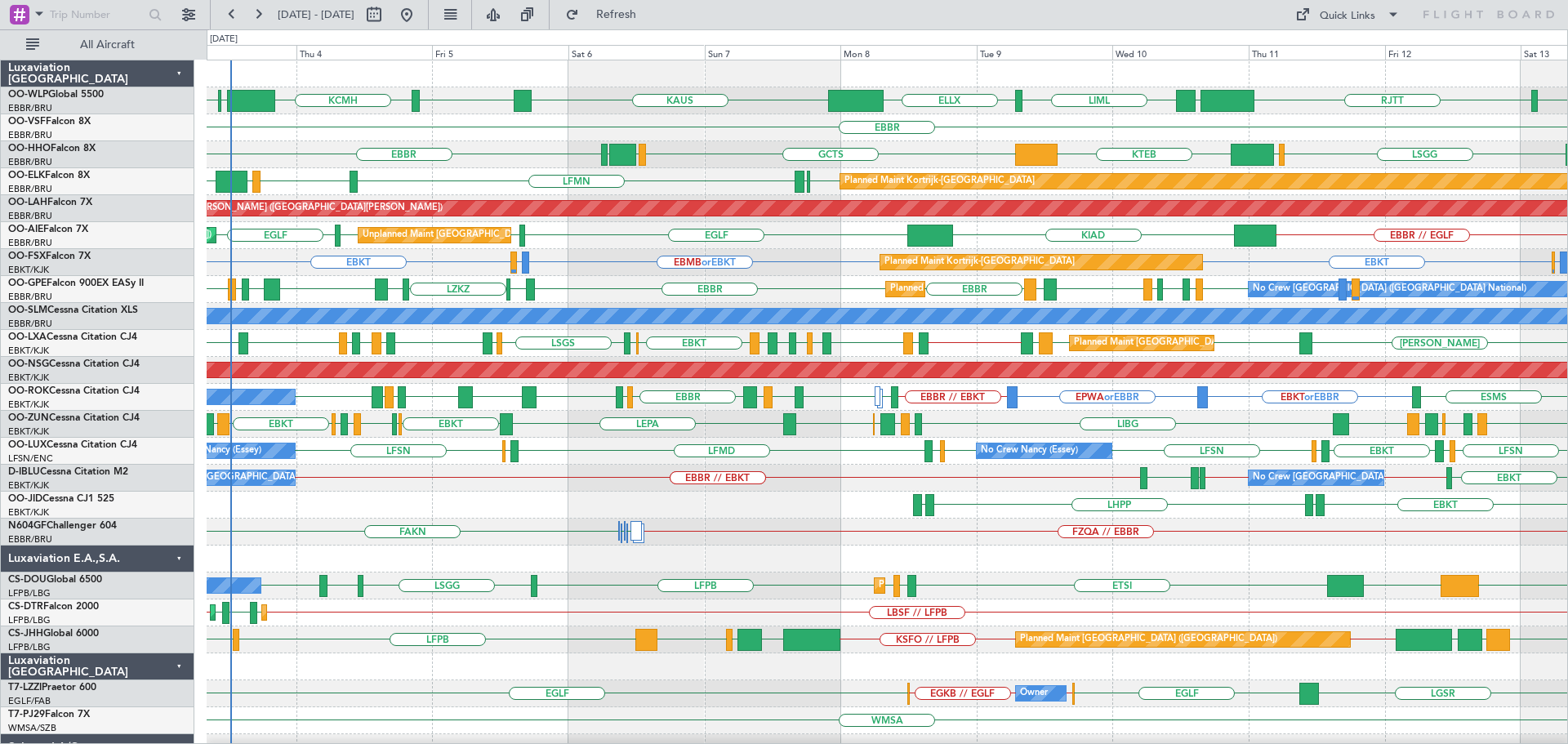
click at [765, 168] on div "LFMN [GEOGRAPHIC_DATA] LIML GOBD EBKT [GEOGRAPHIC_DATA] Planned Maint [GEOGRAPH…" at bounding box center [887, 182] width 1361 height 27
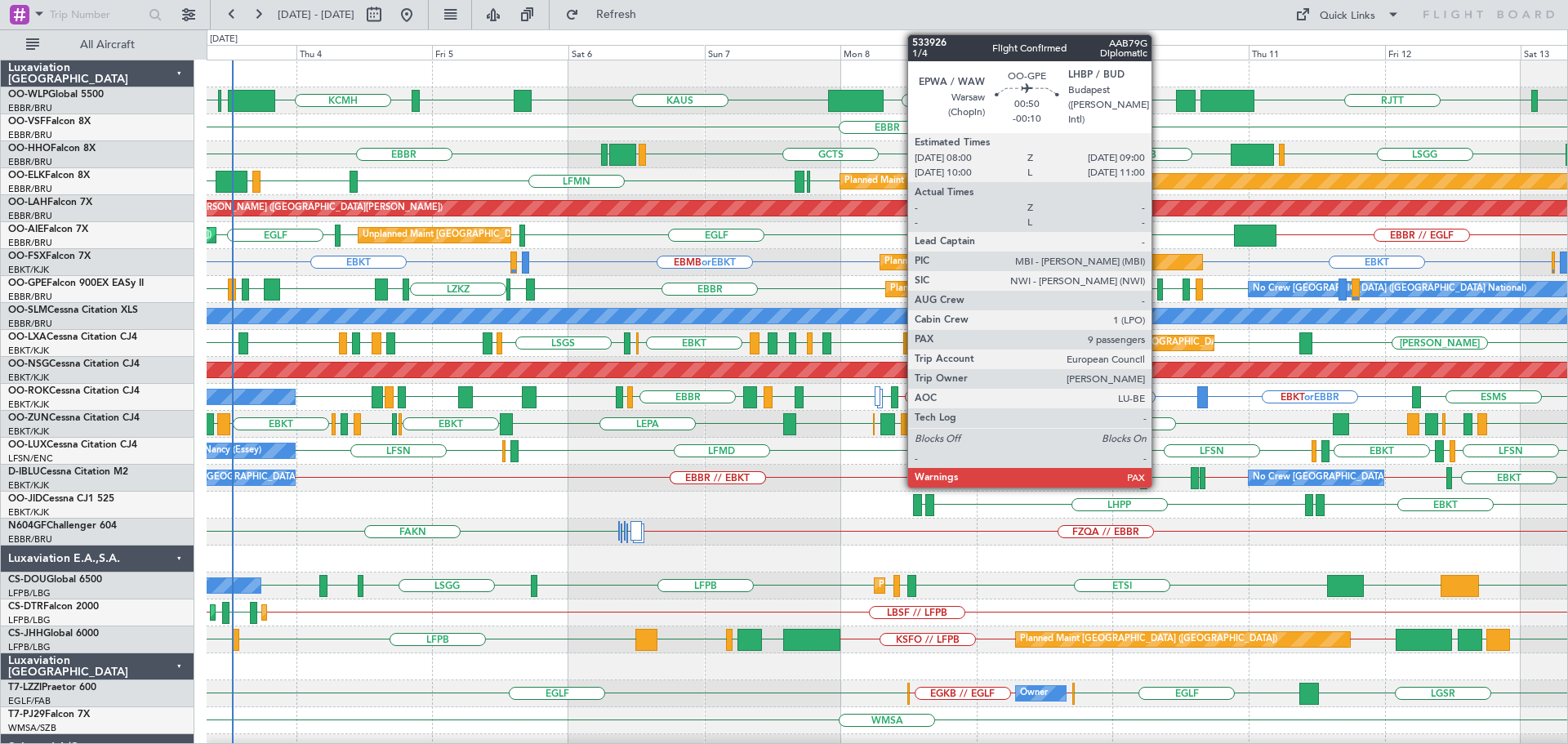
click at [1159, 286] on div at bounding box center [1160, 289] width 5 height 22
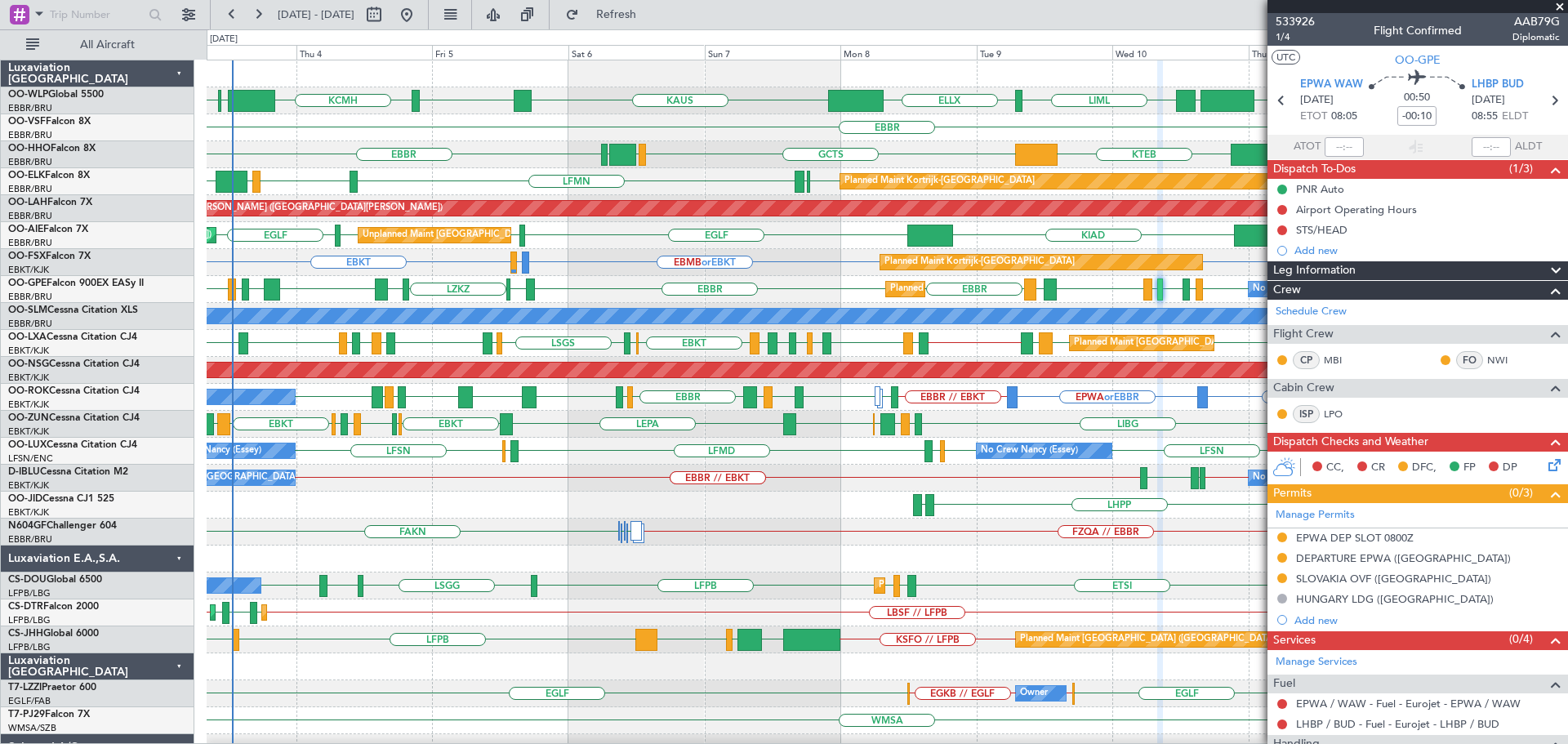
click at [1559, 9] on span at bounding box center [1560, 7] width 16 height 15
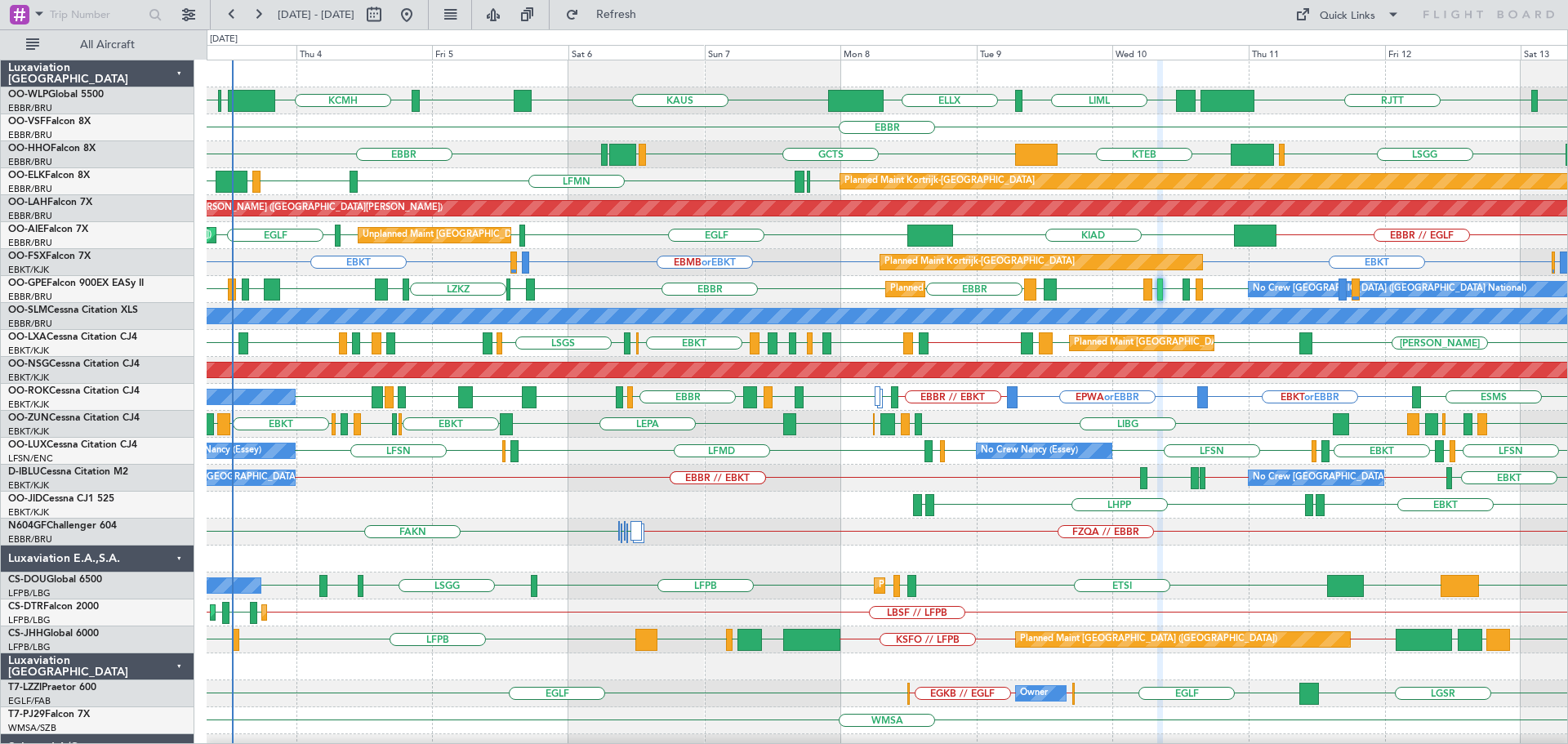
type input "0"
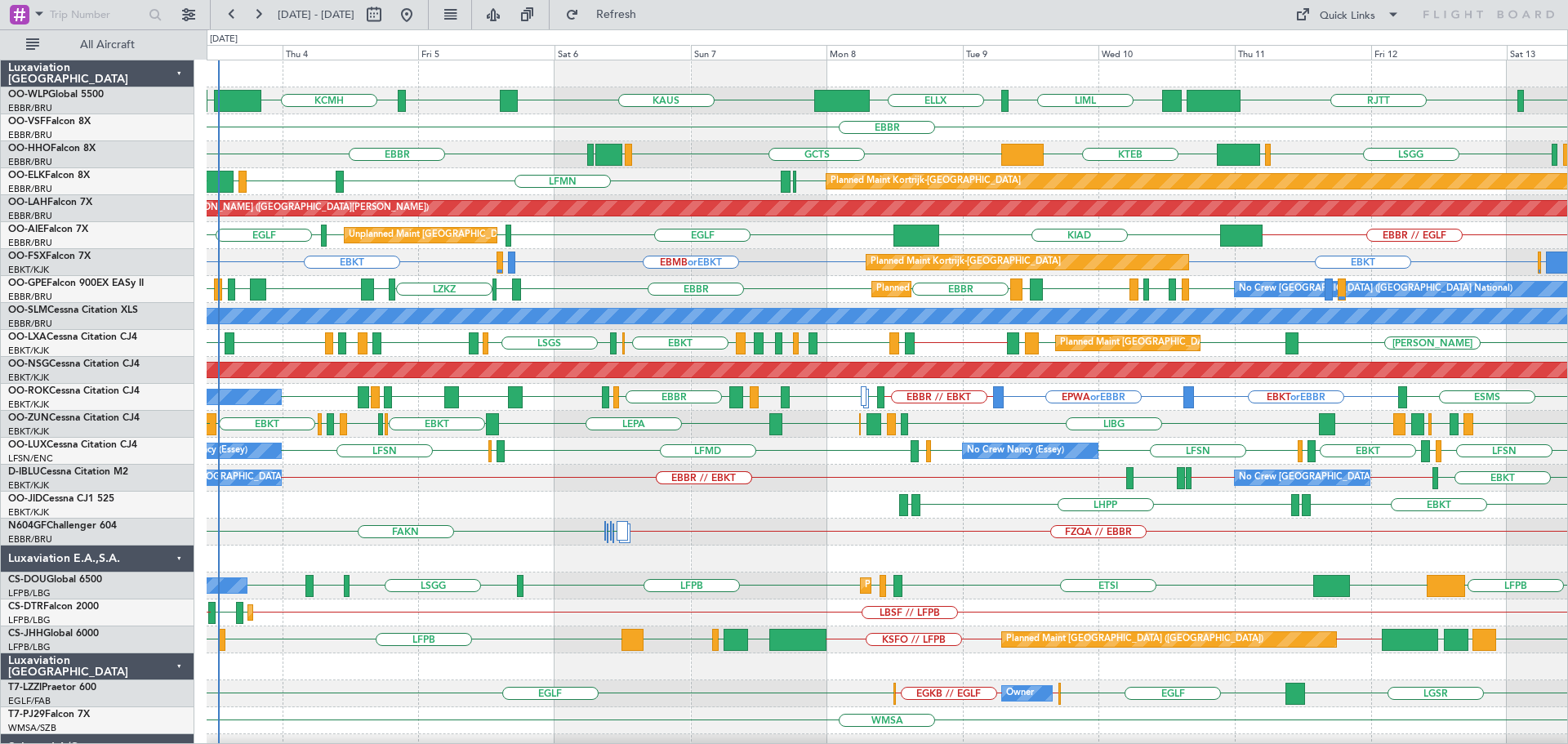
click at [710, 163] on div "EBBR KTEB GCTS GMMH [GEOGRAPHIC_DATA] [GEOGRAPHIC_DATA] LIMC" at bounding box center [887, 154] width 1361 height 27
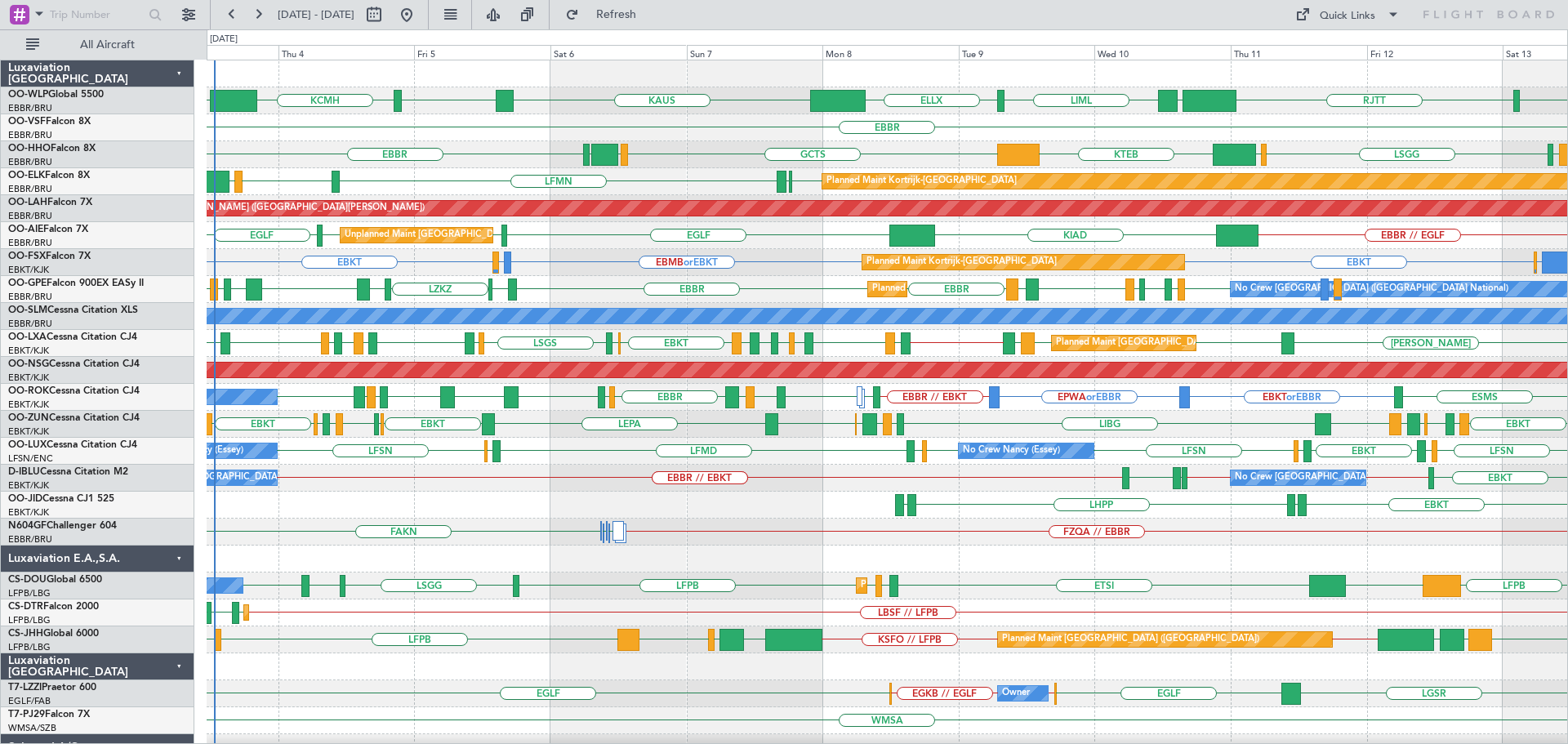
click at [772, 271] on div "Planned Maint Kortrijk-[GEOGRAPHIC_DATA] EBKT EBMB or EBKT LSZH or EBKT EBBR or…" at bounding box center [887, 262] width 1361 height 27
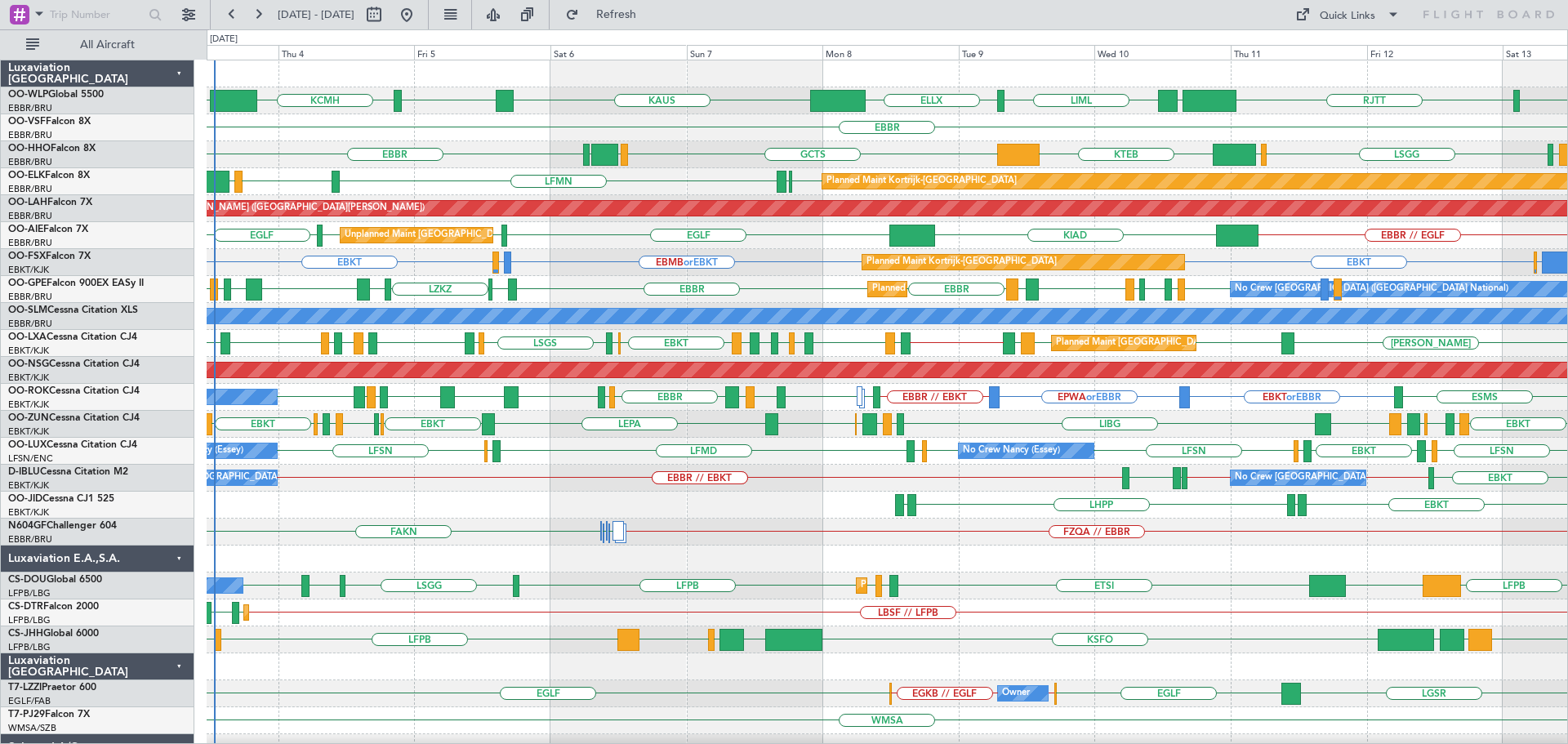
click at [766, 120] on div "EBBR" at bounding box center [887, 128] width 1361 height 27
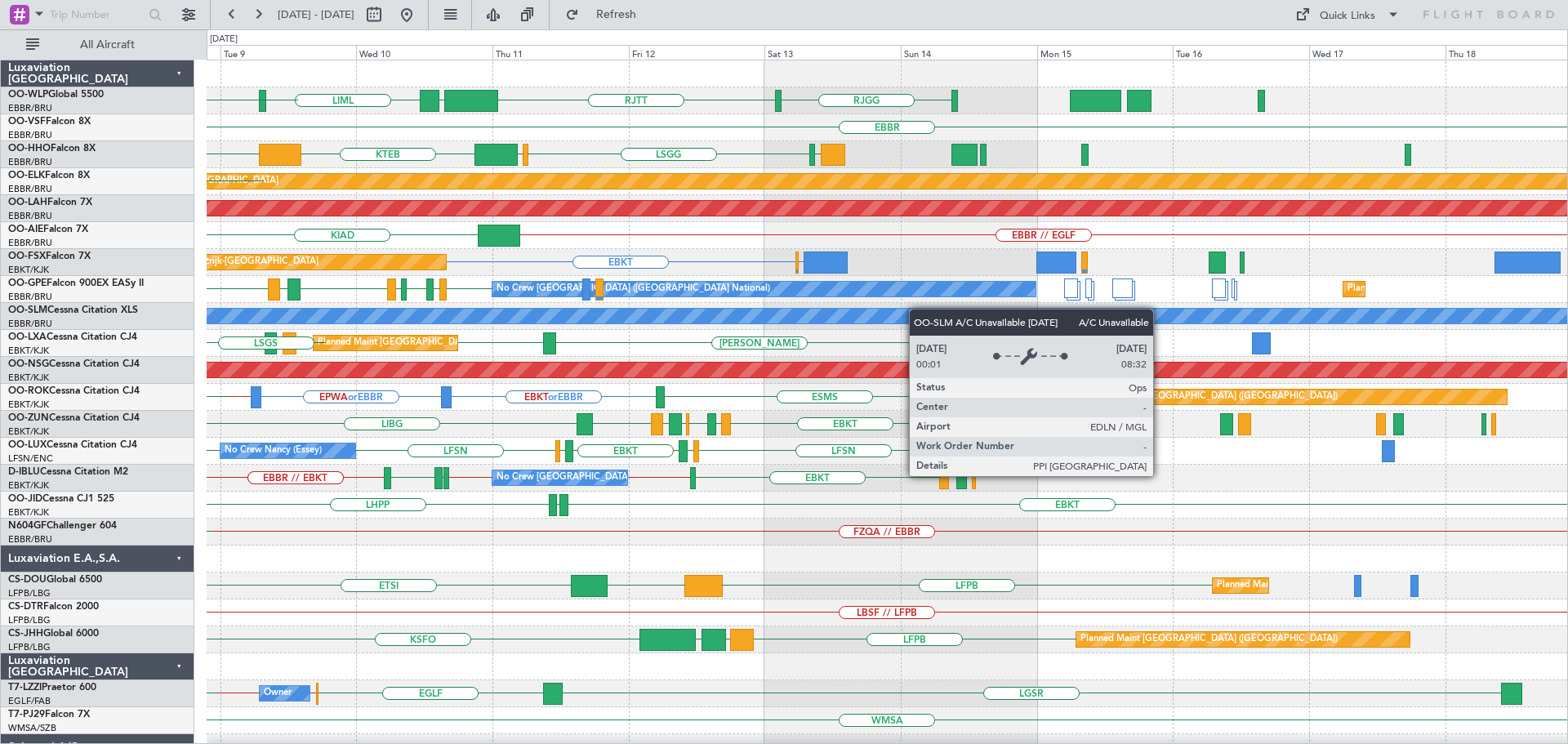
click at [692, 322] on div "RJGG [GEOGRAPHIC_DATA] LTCG LIML ELLX [PERSON_NAME] [GEOGRAPHIC_DATA] LIRS [GEO…" at bounding box center [887, 545] width 1361 height 970
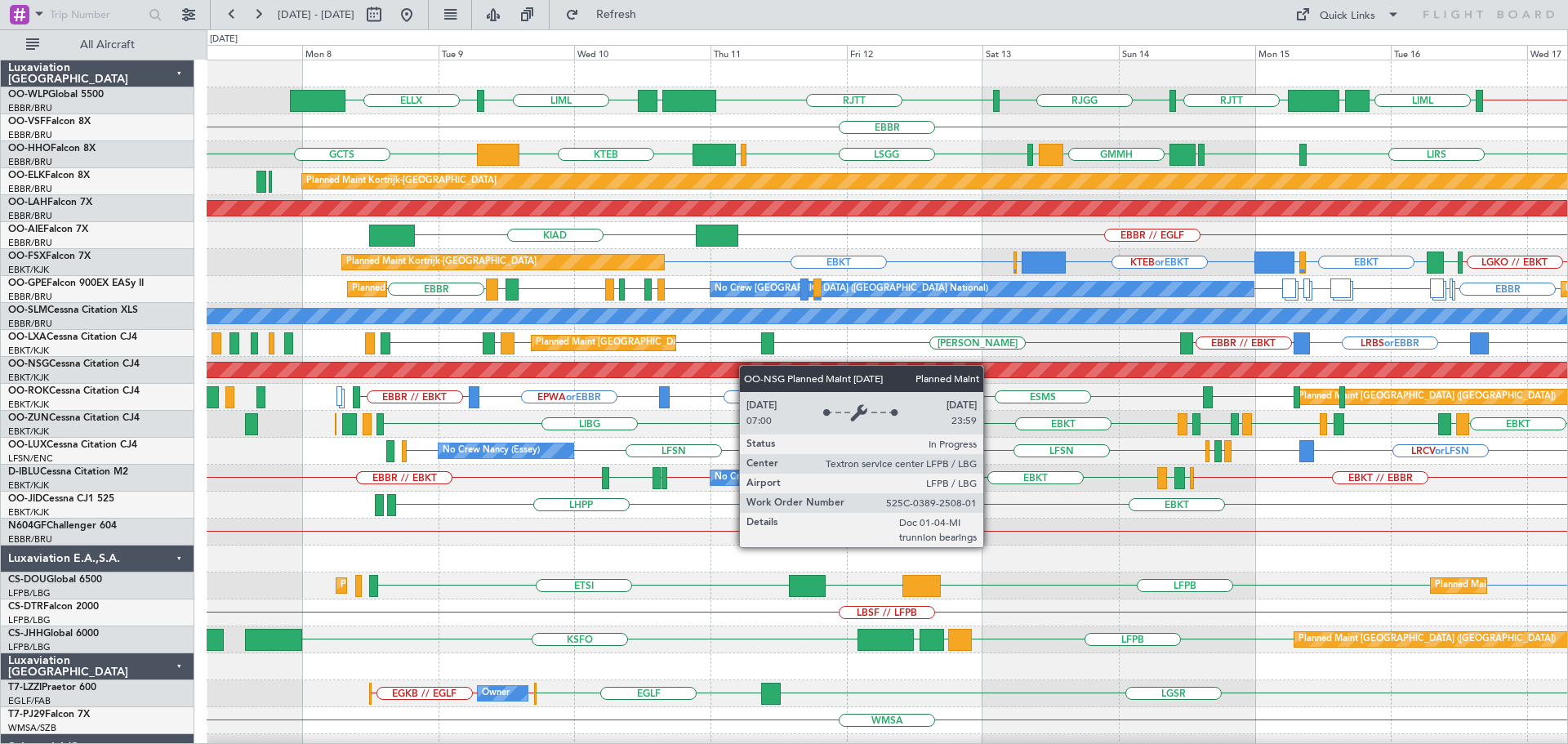
click at [848, 371] on div "RJTT [GEOGRAPHIC_DATA] [GEOGRAPHIC_DATA] LTCG LIML ELLX EBLG // EBBR LIML UBBB …" at bounding box center [887, 545] width 1361 height 970
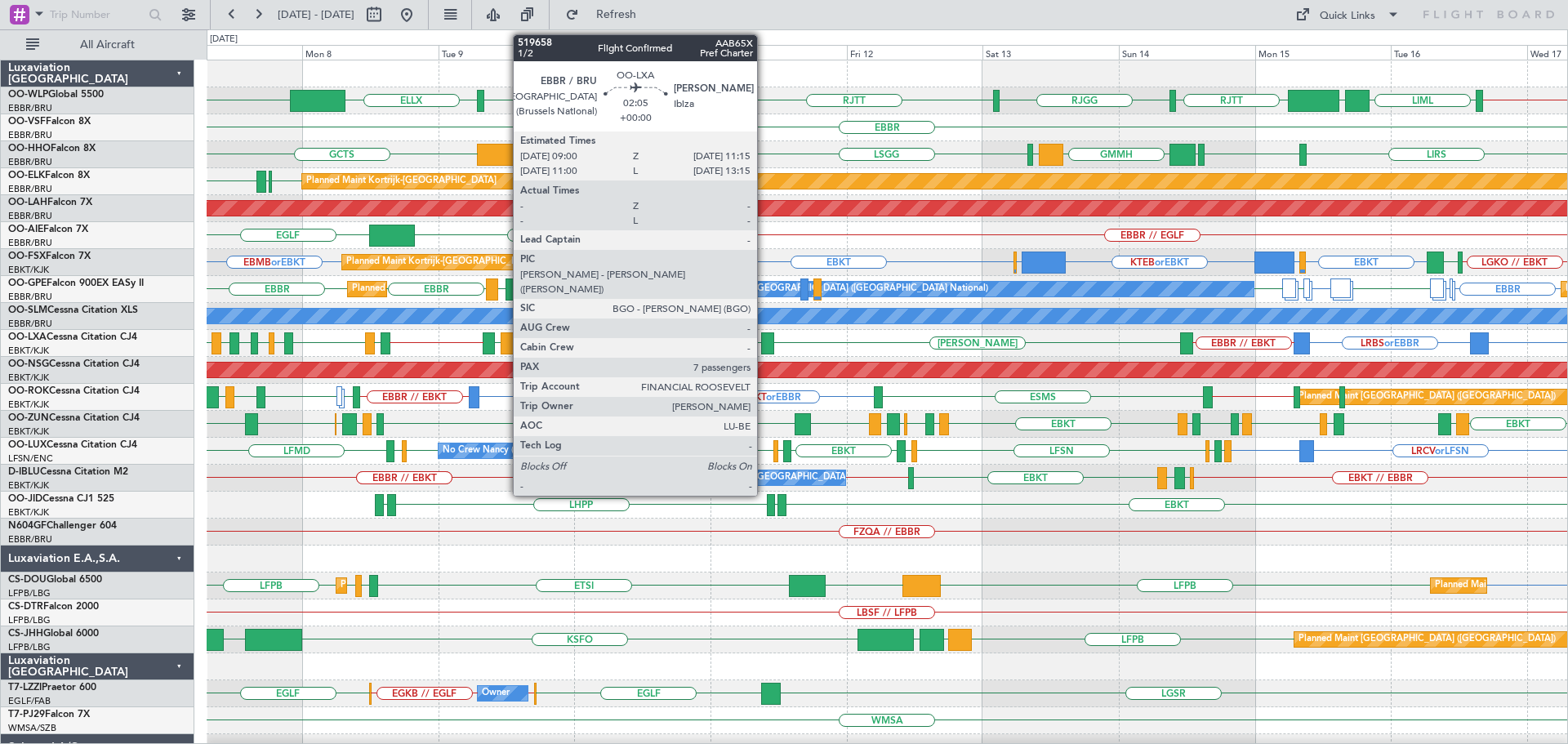
click at [765, 340] on div at bounding box center [767, 343] width 13 height 22
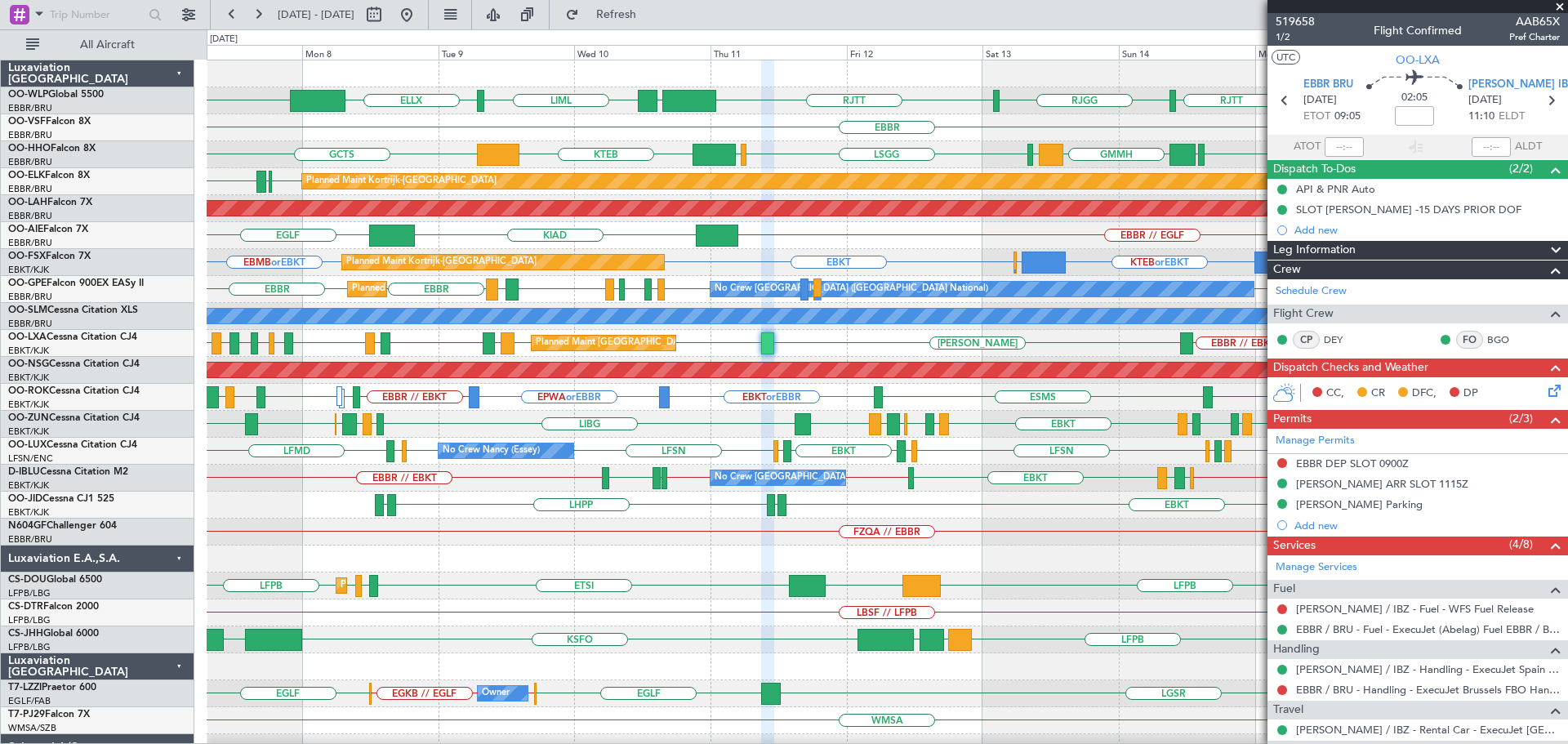
click at [1561, 6] on span at bounding box center [1560, 7] width 16 height 15
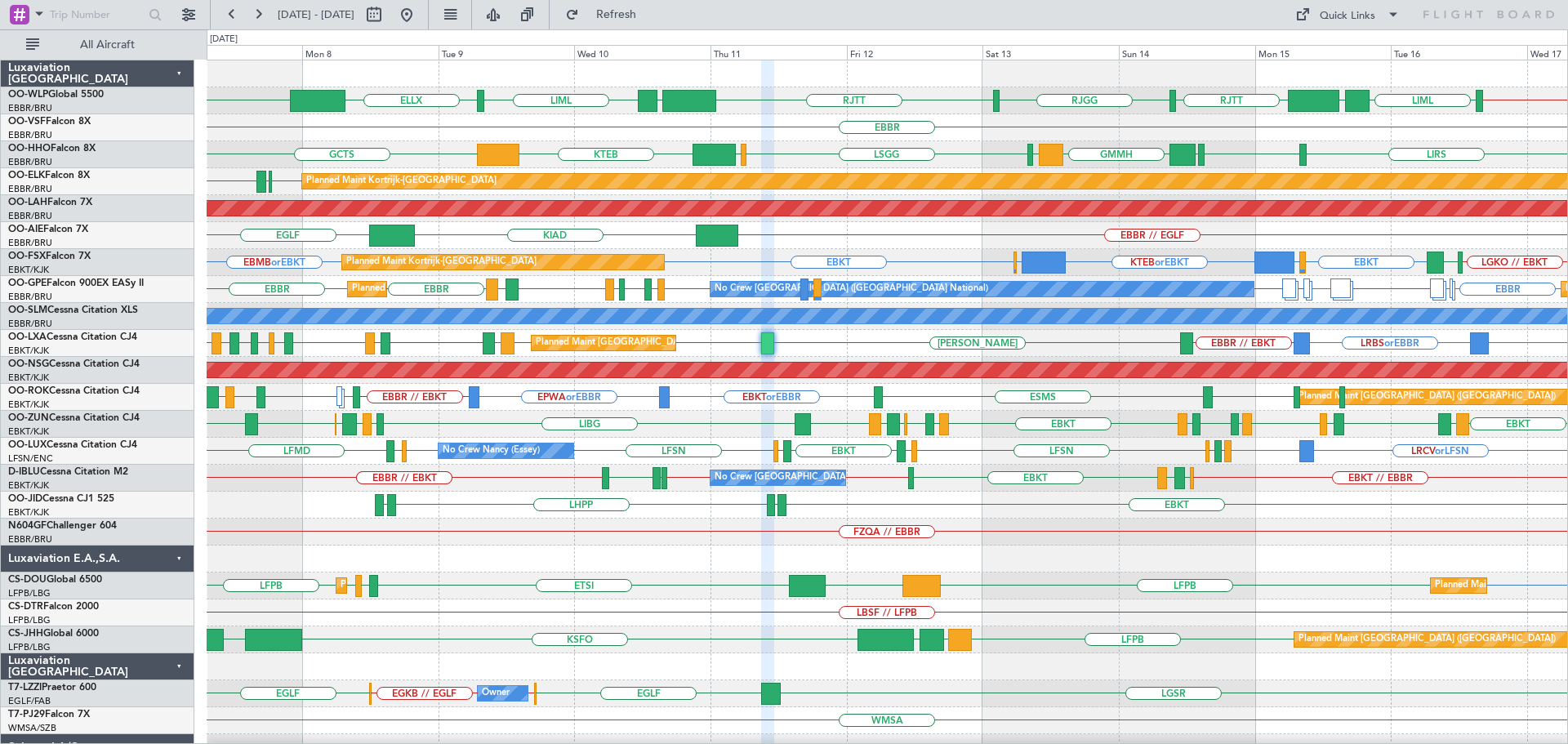
type input "0"
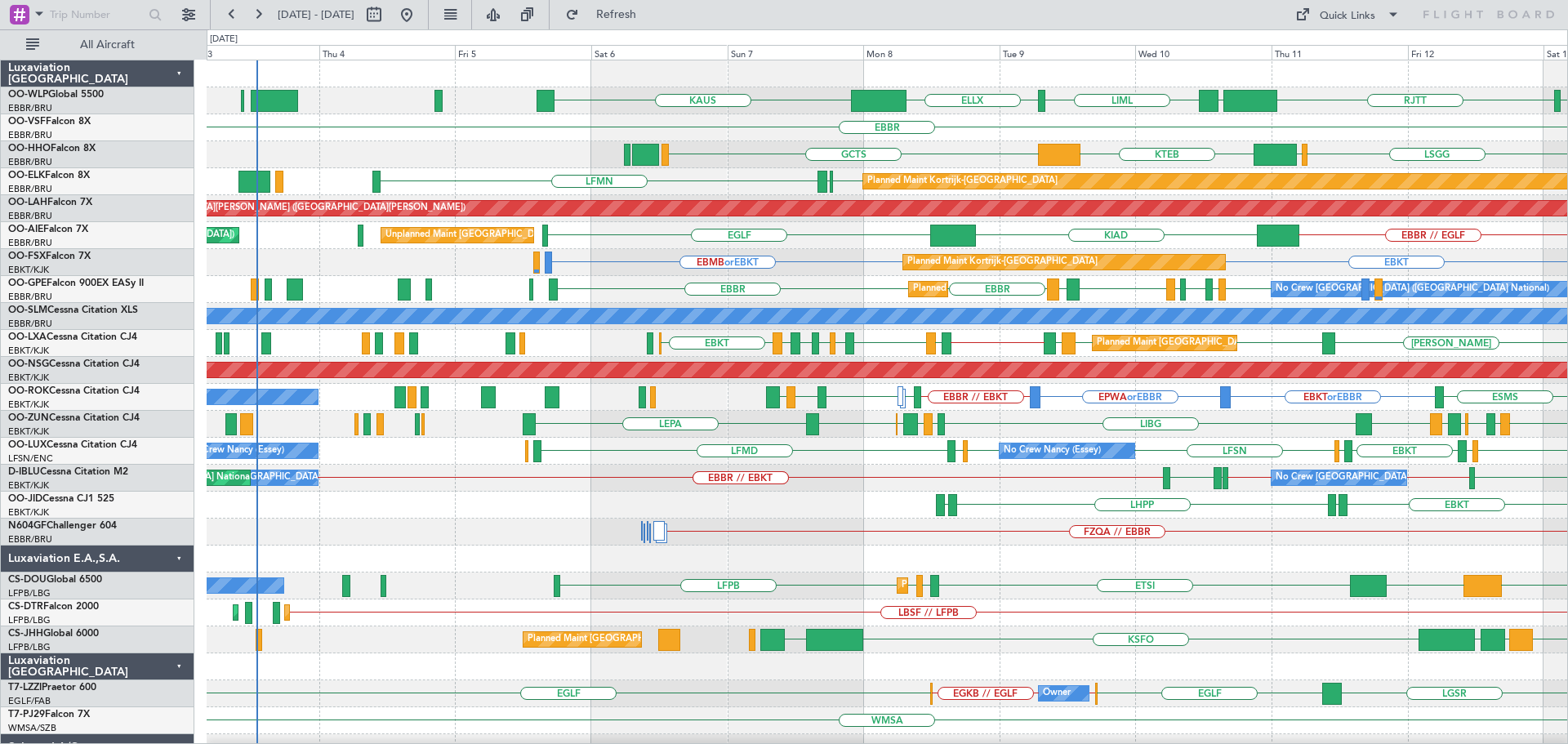
click at [1018, 329] on div "RJGG RJTT LTCG LIML ELLX KAUS RJTT UBBB EBBR LSGG LIMC KTEB GCTS LIRS GMMH EBBR…" at bounding box center [887, 531] width 1361 height 943
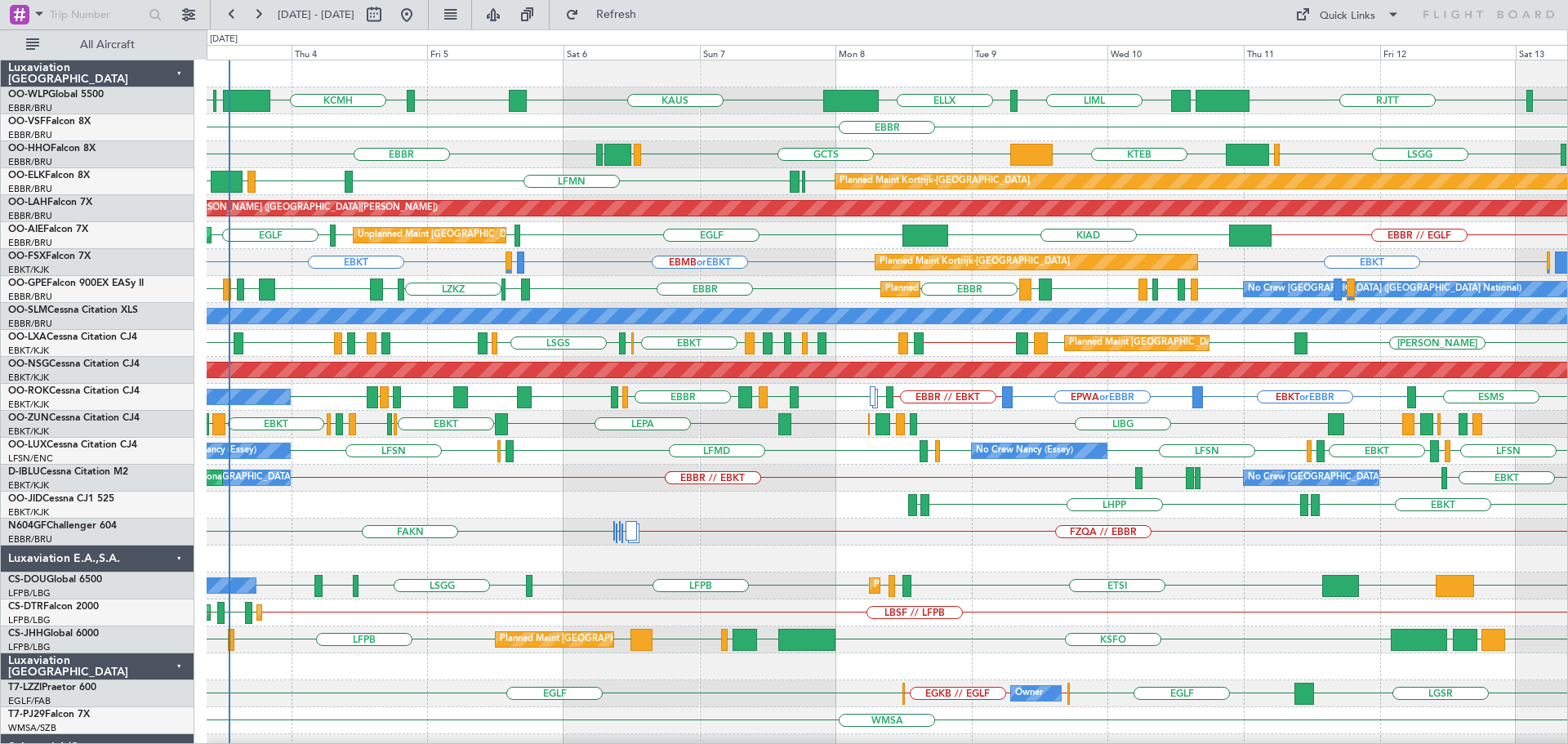
click at [516, 170] on div "KTEB KCMH EBLG EBBR RJGG RJTT LTCG LIML ELLX KAUS EBBR EBBR LSGG LIMC KTEB GCTS…" at bounding box center [887, 545] width 1361 height 970
click at [570, 273] on div "Planned Maint Kortrijk-Wevelgem EBKT EBBR or EBKT EBKT EBMB or EBKT LSZH or EBKT" at bounding box center [887, 262] width 1361 height 27
click at [979, 151] on div "EBBR LIRS LSGG LIMC KTEB GCTS GMMH LSGG" at bounding box center [887, 154] width 1361 height 27
